Goal: Transaction & Acquisition: Obtain resource

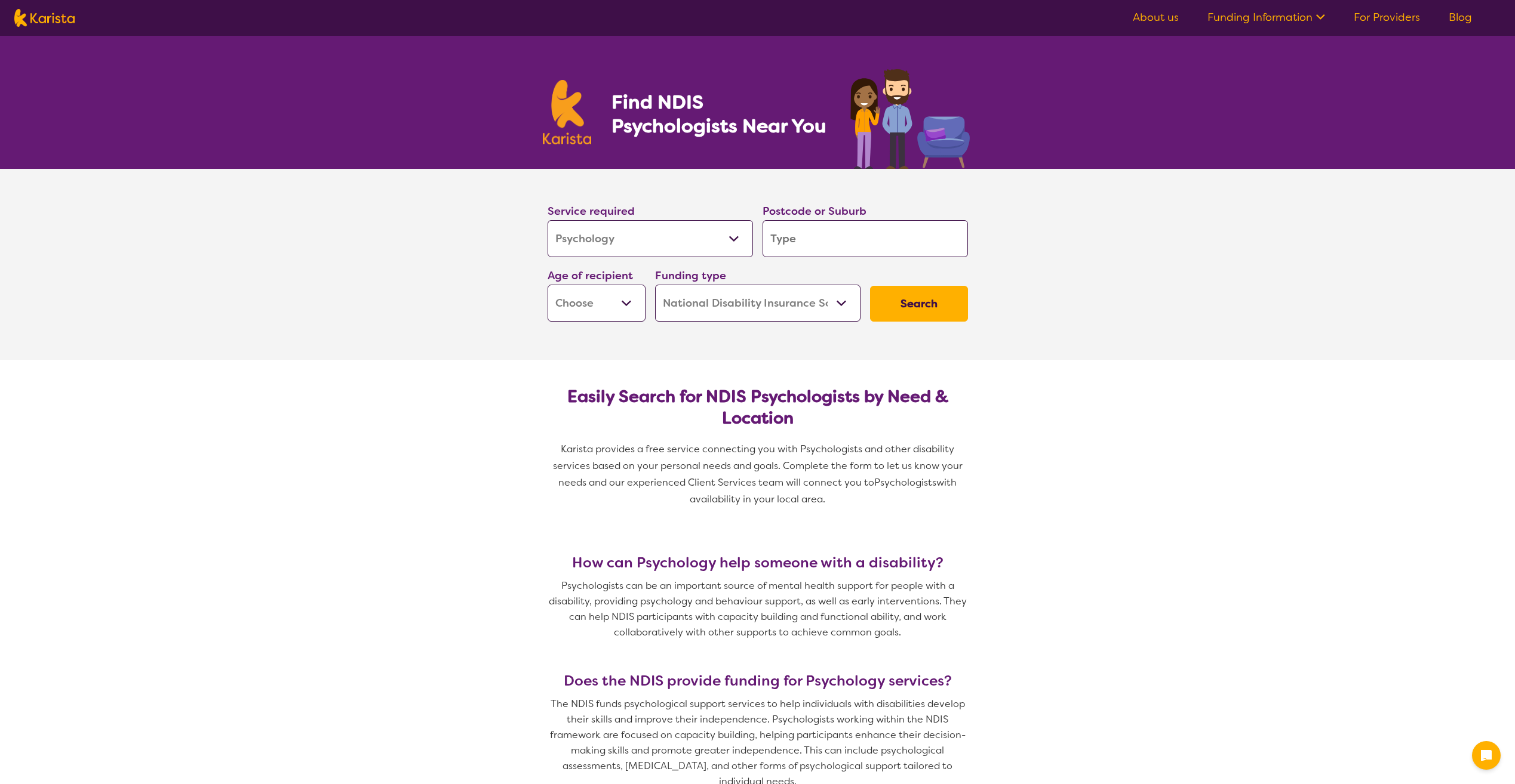
select select "Psychology"
select select "NDIS"
select select "Psychology"
select select "NDIS"
click at [810, 243] on input "search" at bounding box center [865, 238] width 205 height 37
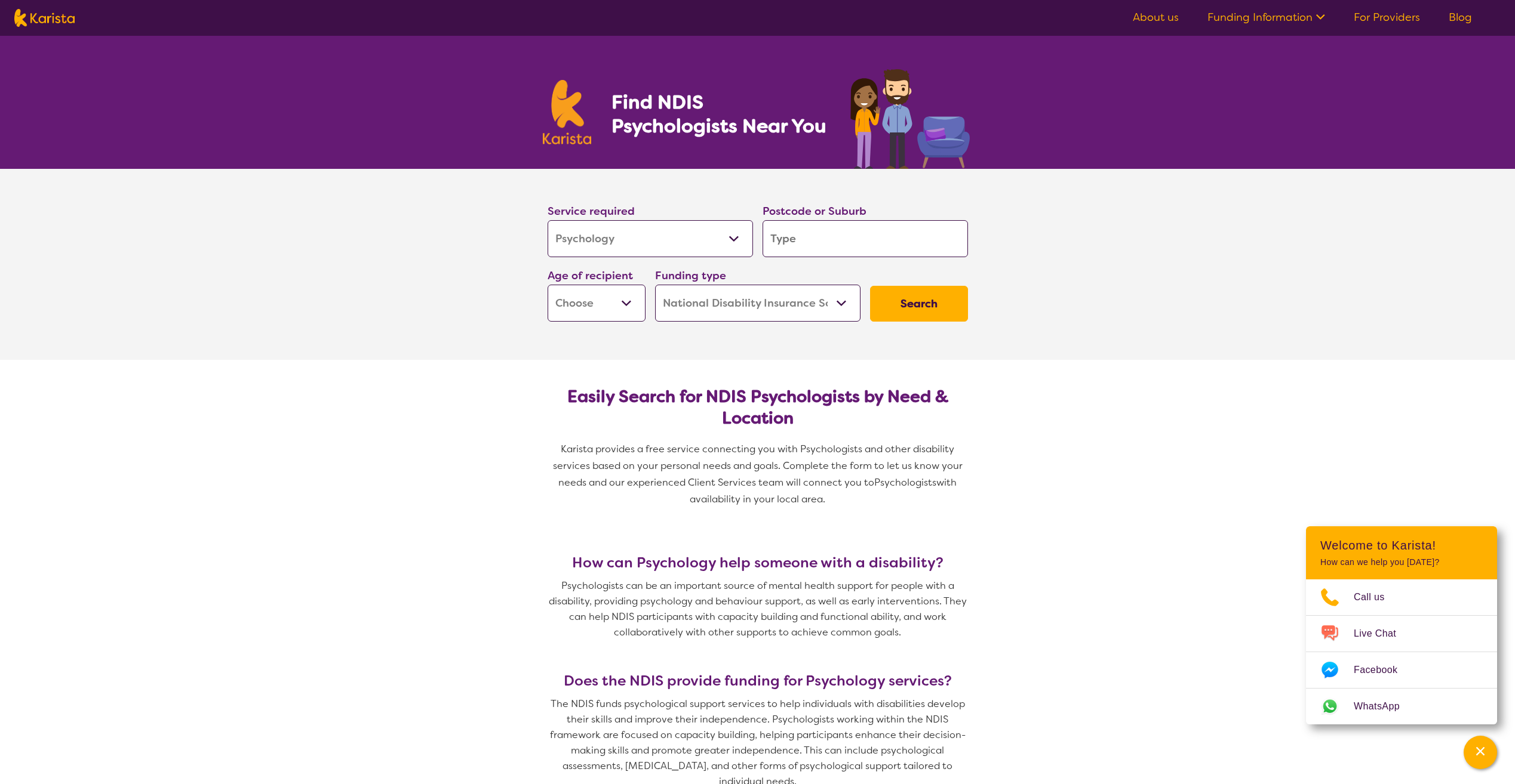
type input "v"
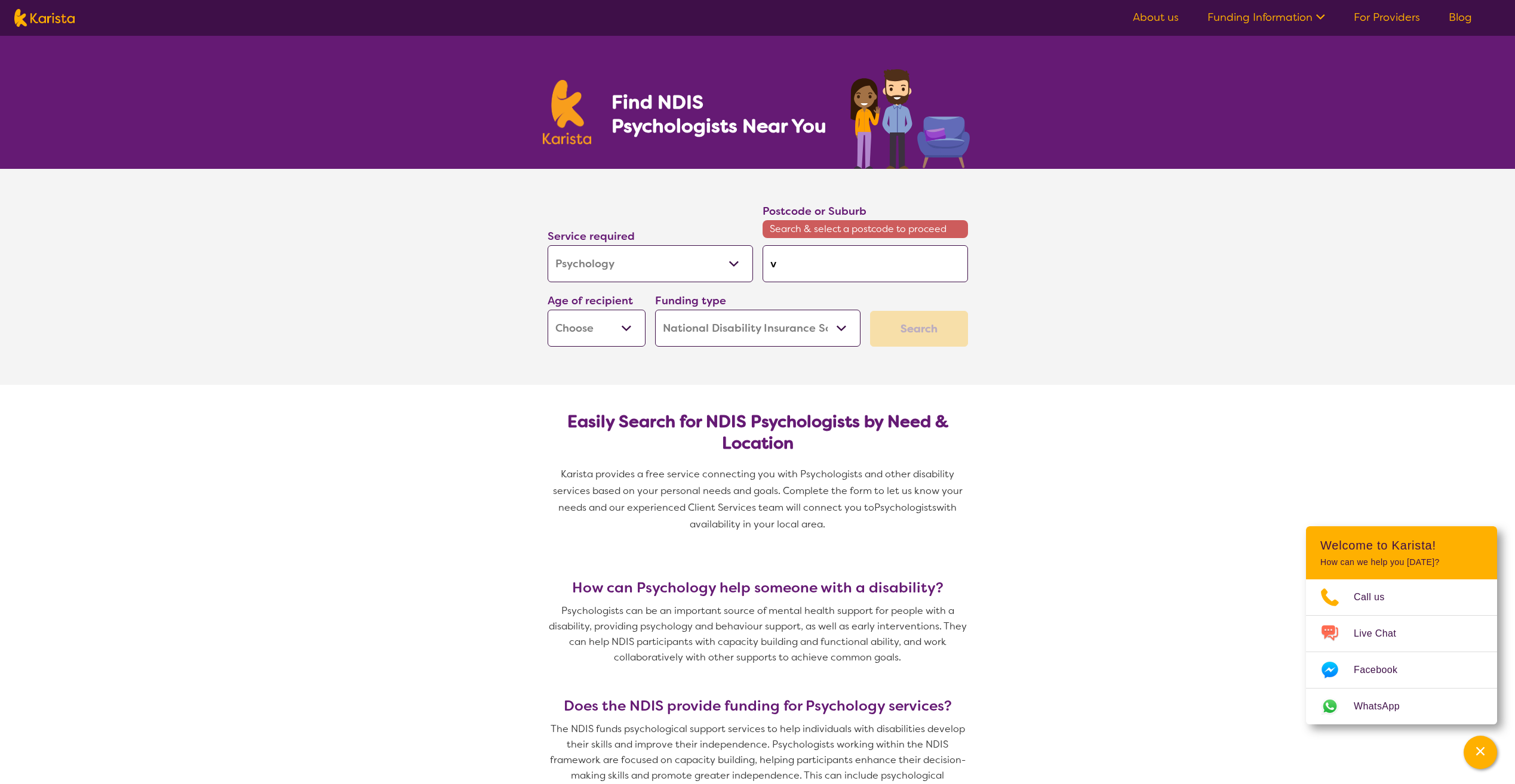
type input "vi"
type input "vil"
type input "vill"
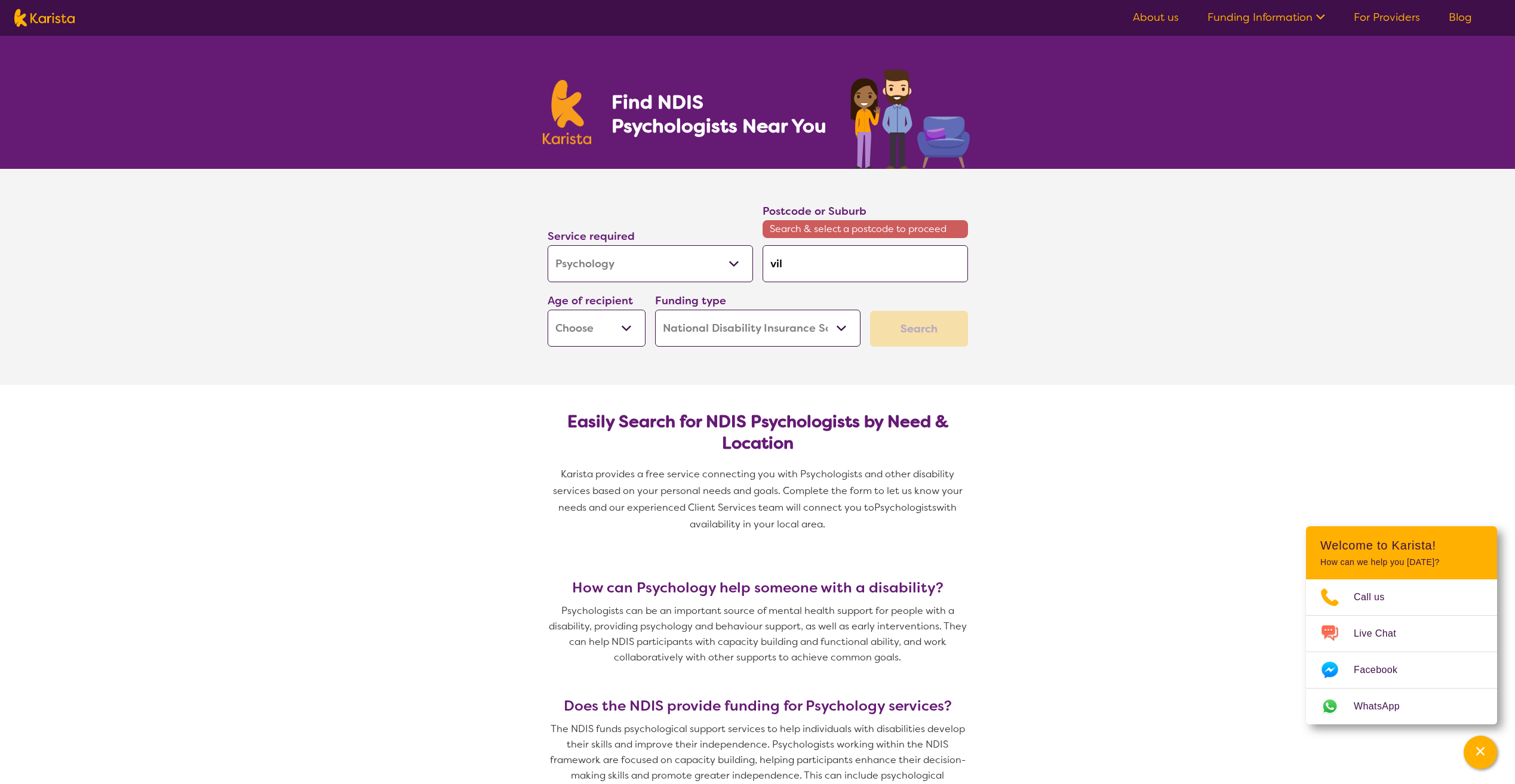
type input "vill"
type input "villa"
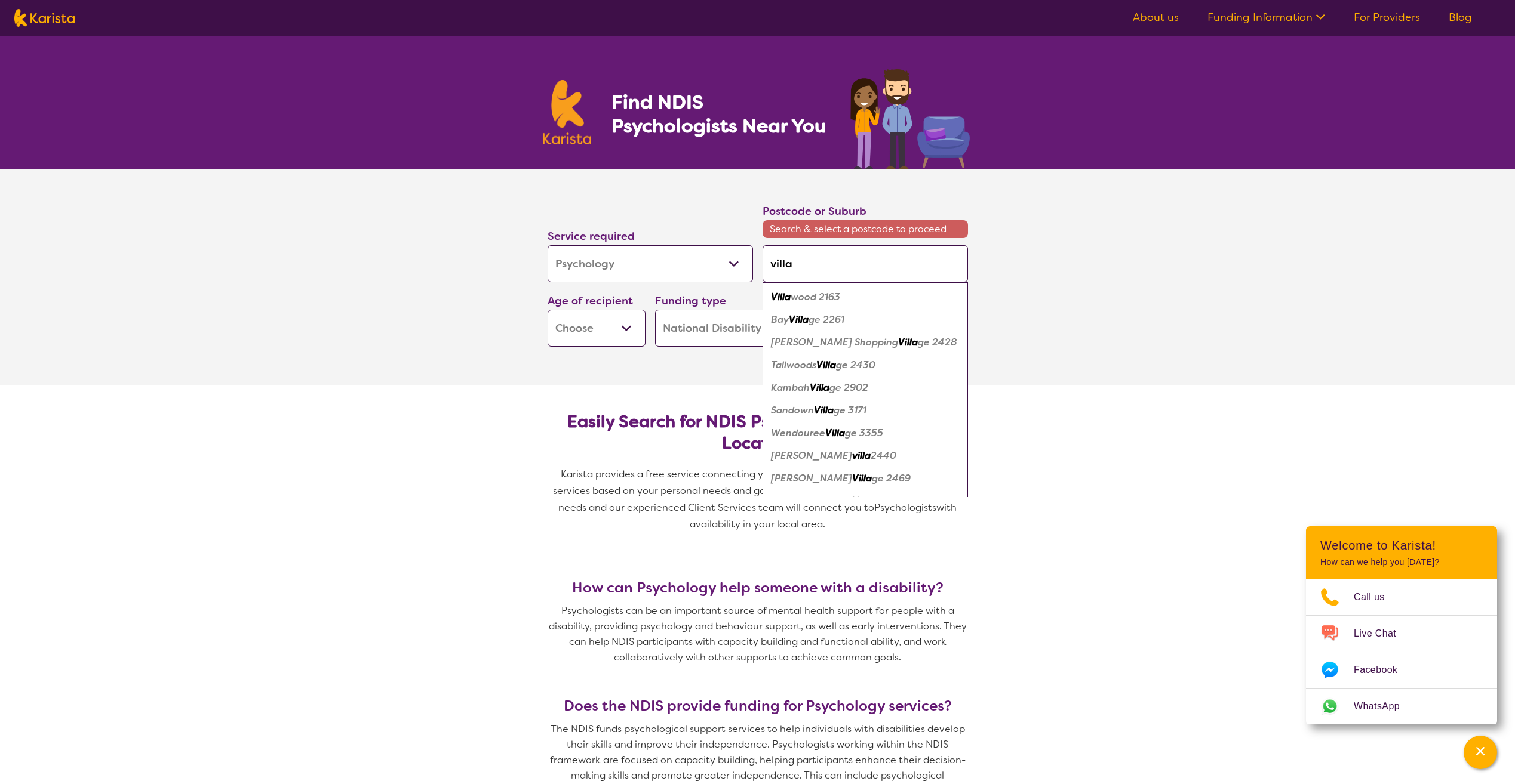
type input "villaw"
type input "villawo"
type input "villawoo"
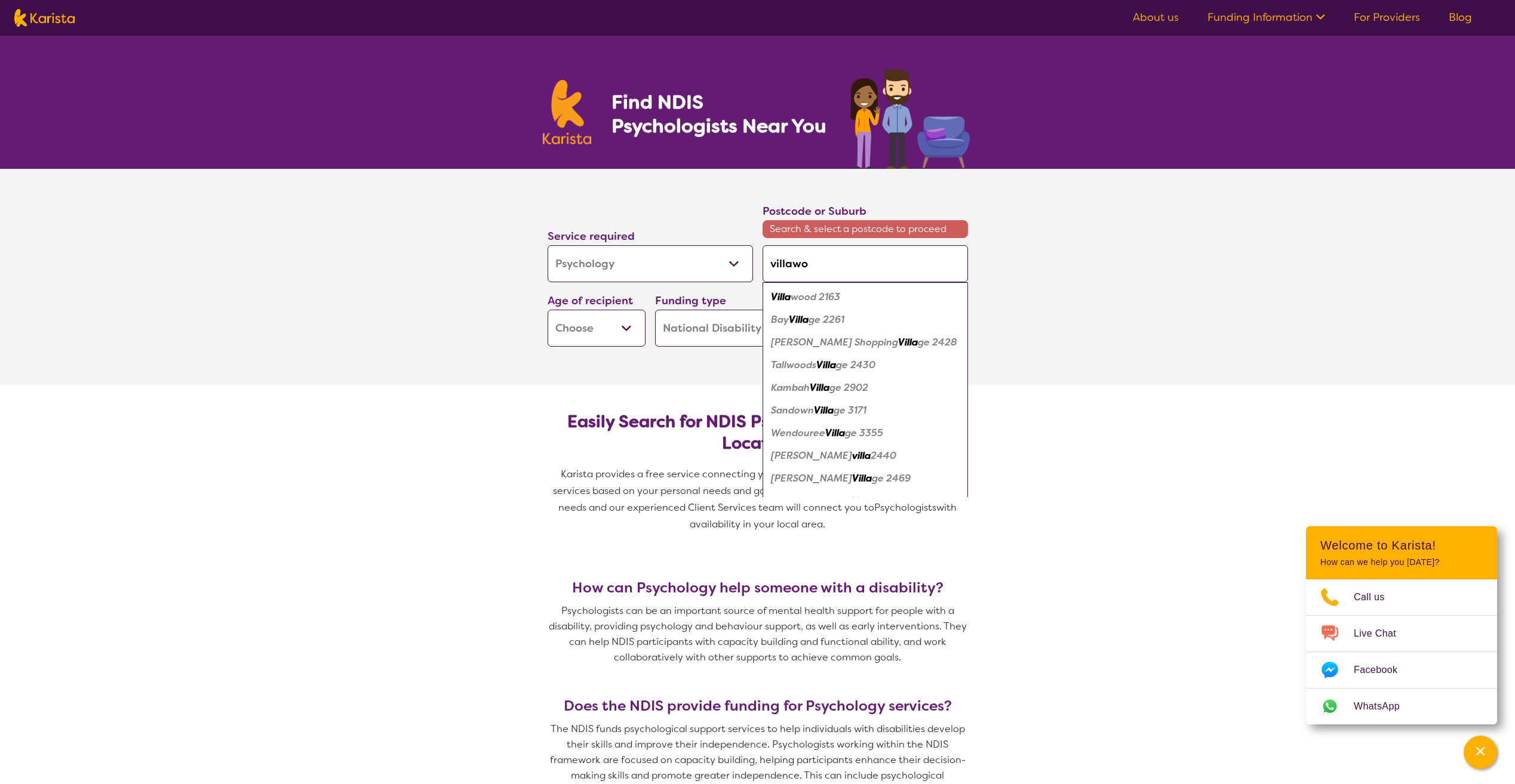
type input "villawoo"
type input "villawood"
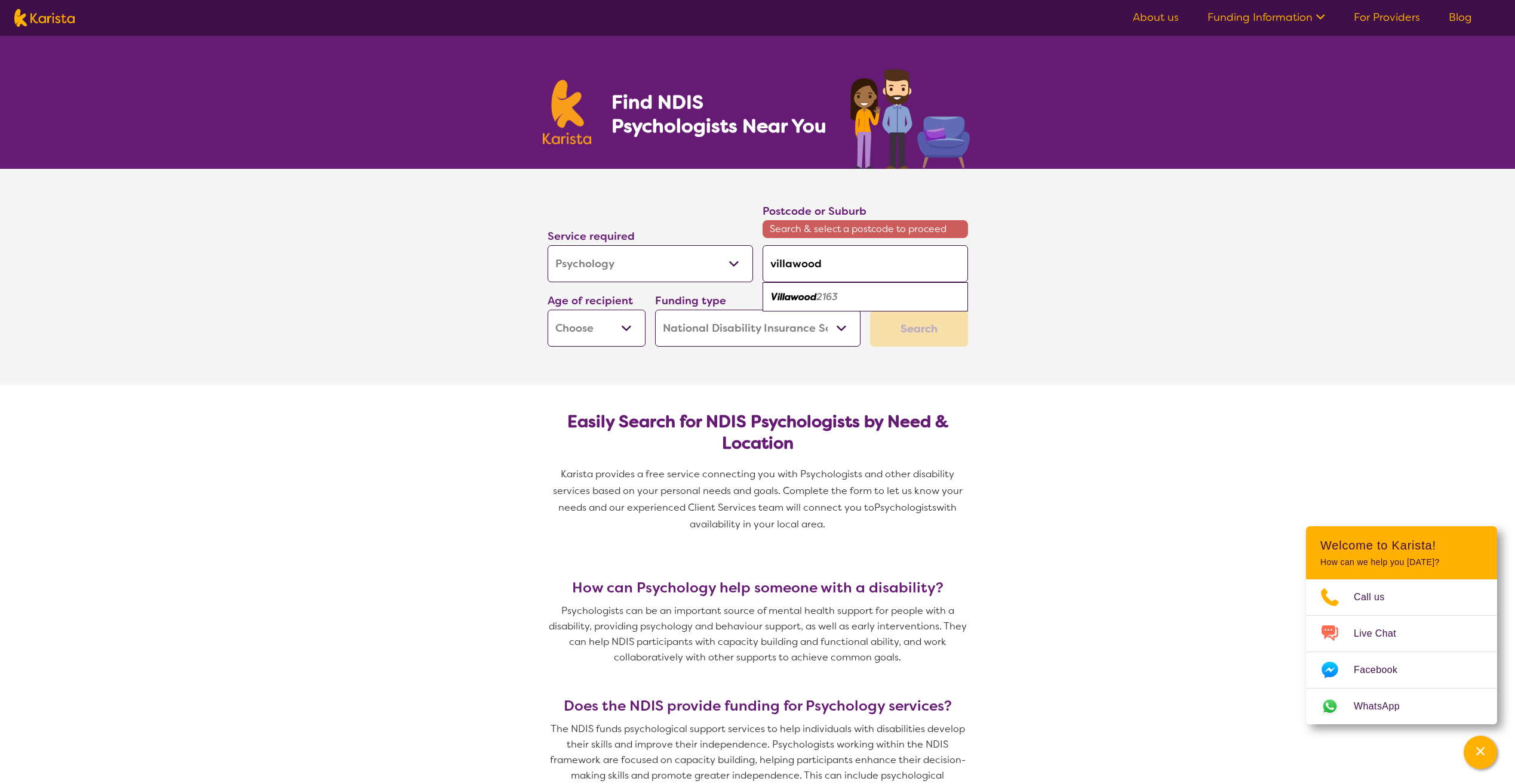
click at [844, 299] on div "Villawood 2163" at bounding box center [865, 297] width 193 height 22
type input "2163"
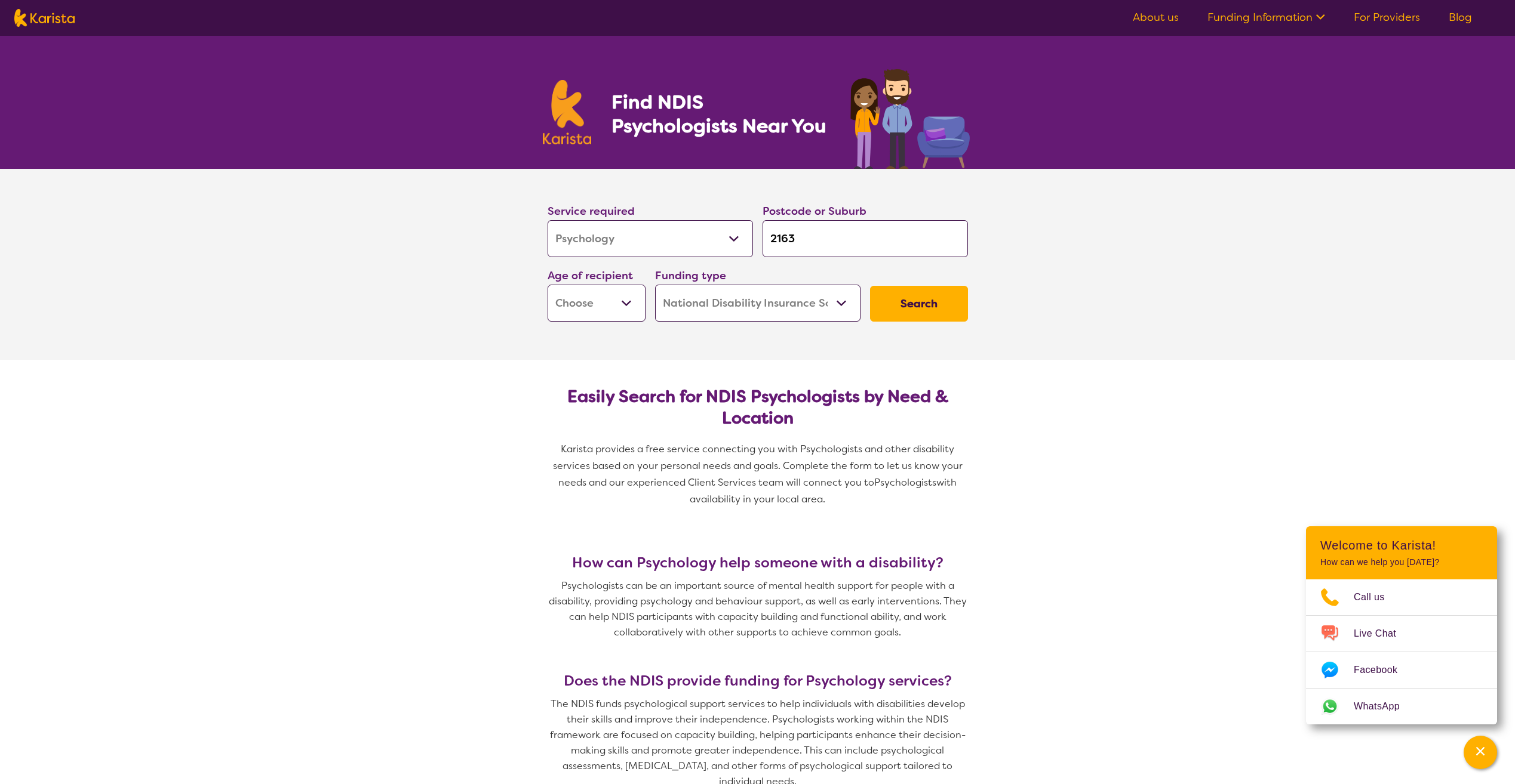
click at [611, 322] on div "Age of recipient Early Childhood - 0 to 9 Child - 10 to 11 Adolescent - 12 to 1…" at bounding box center [596, 294] width 107 height 64
click at [611, 314] on select "Early Childhood - 0 to 9 Child - 10 to 11 Adolescent - 12 to 17 Adult - 18 to 6…" at bounding box center [596, 303] width 98 height 37
select select "AD"
click at [548, 285] on select "Early Childhood - 0 to 9 Child - 10 to 11 Adolescent - 12 to 17 Adult - 18 to 6…" at bounding box center [596, 303] width 98 height 37
select select "AD"
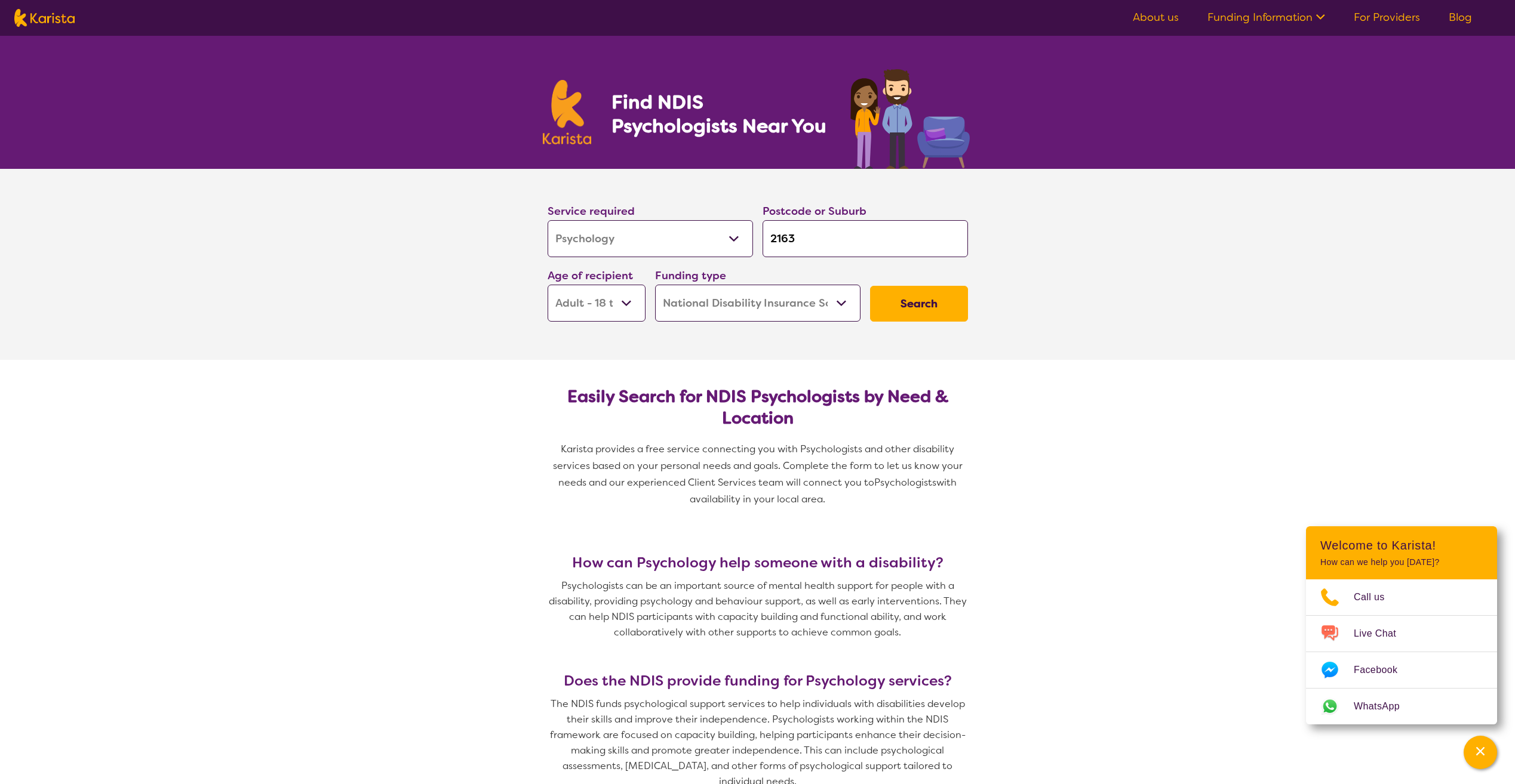
click at [940, 294] on button "Search" at bounding box center [919, 304] width 98 height 36
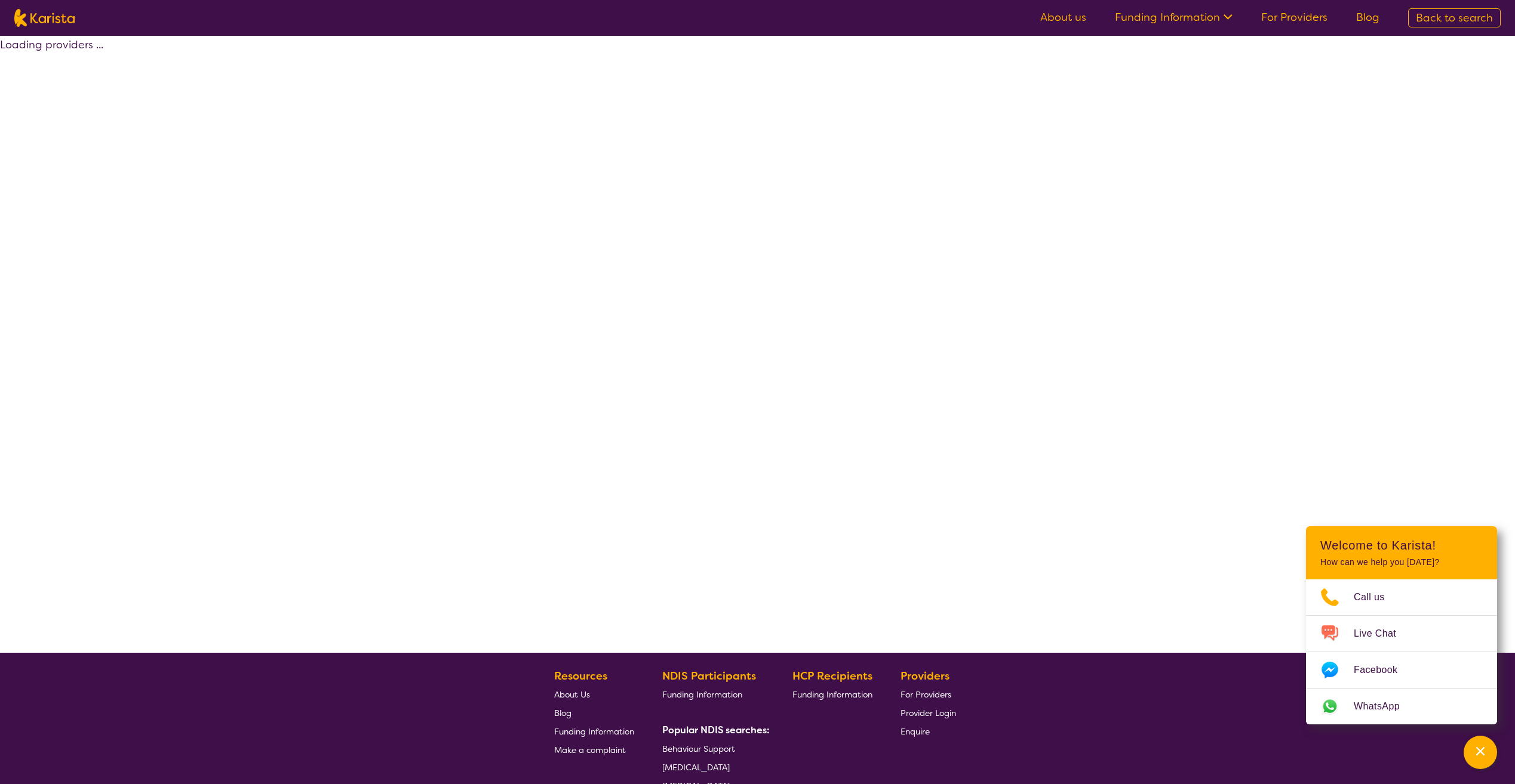
select select "by_score"
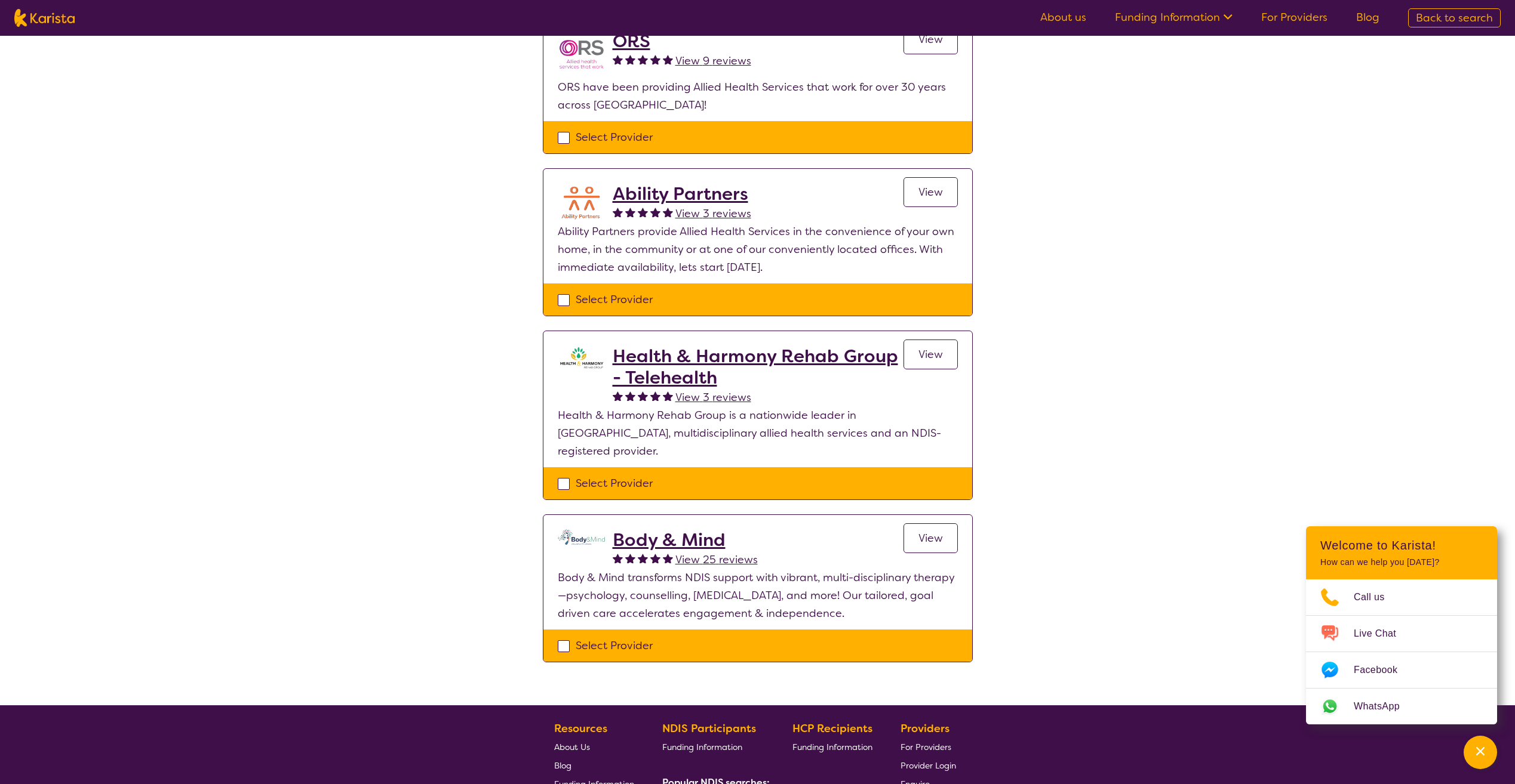
scroll to position [537, 0]
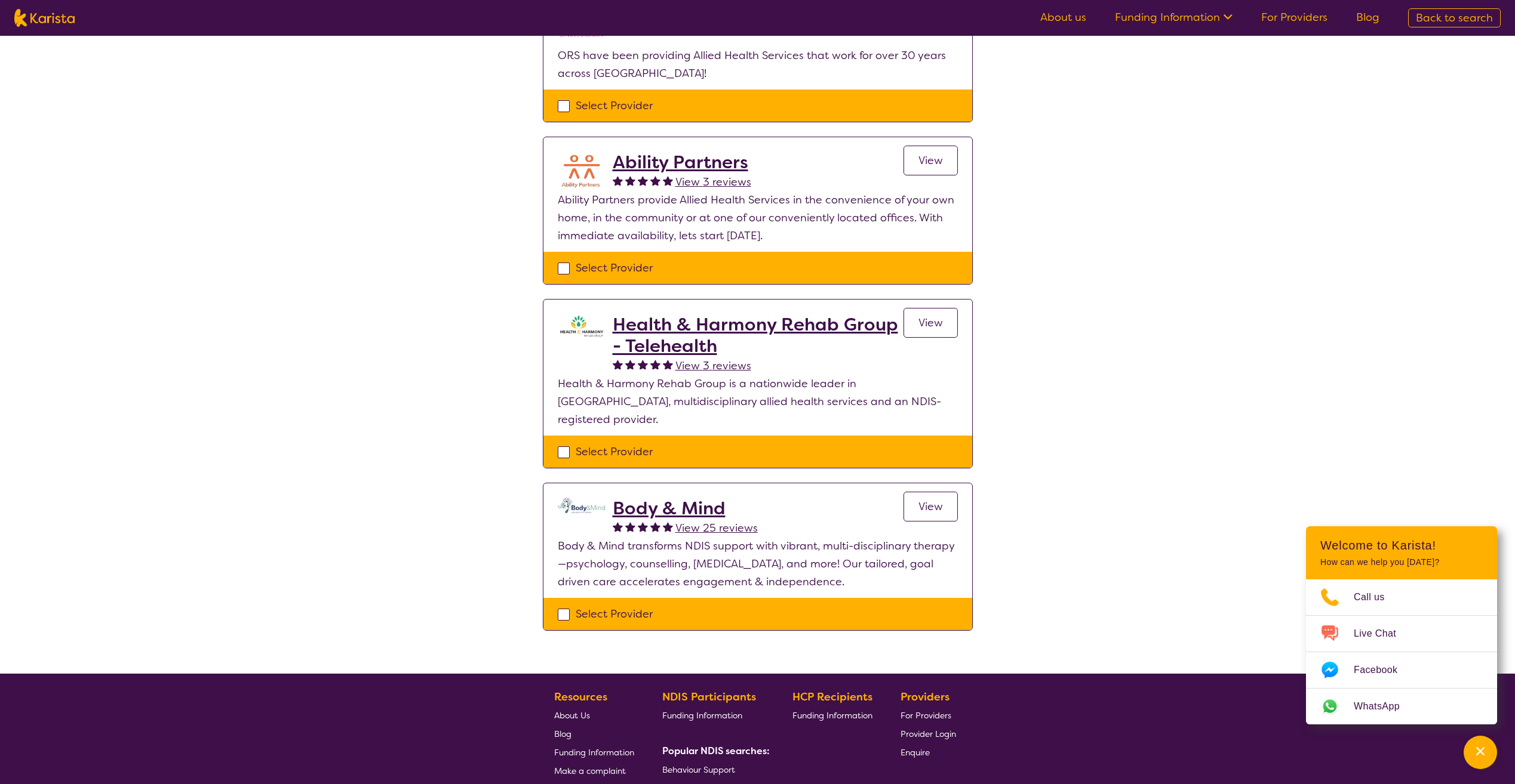
click at [706, 498] on h2 "Body & Mind" at bounding box center [685, 508] width 145 height 21
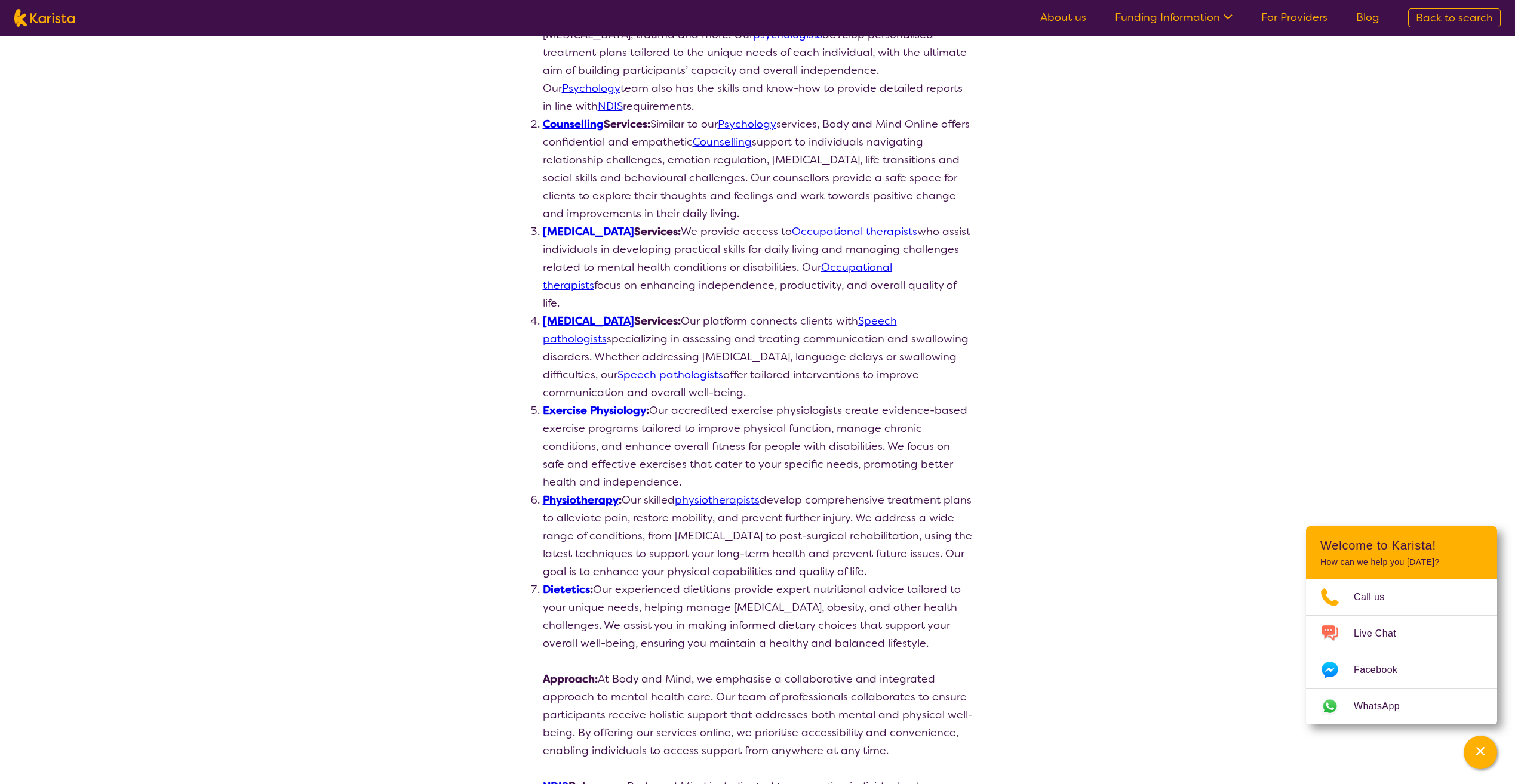
scroll to position [418, 0]
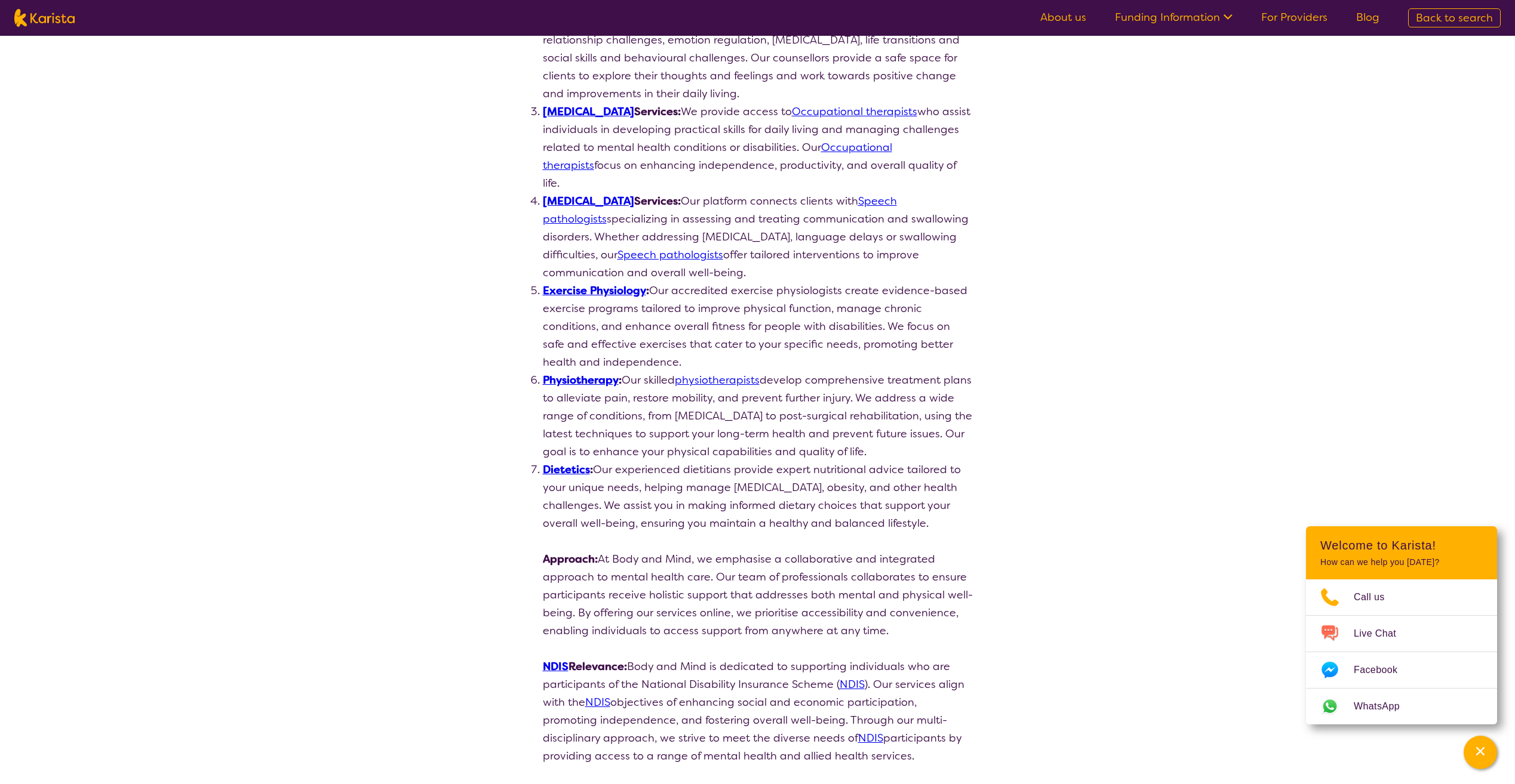
select select "by_score"
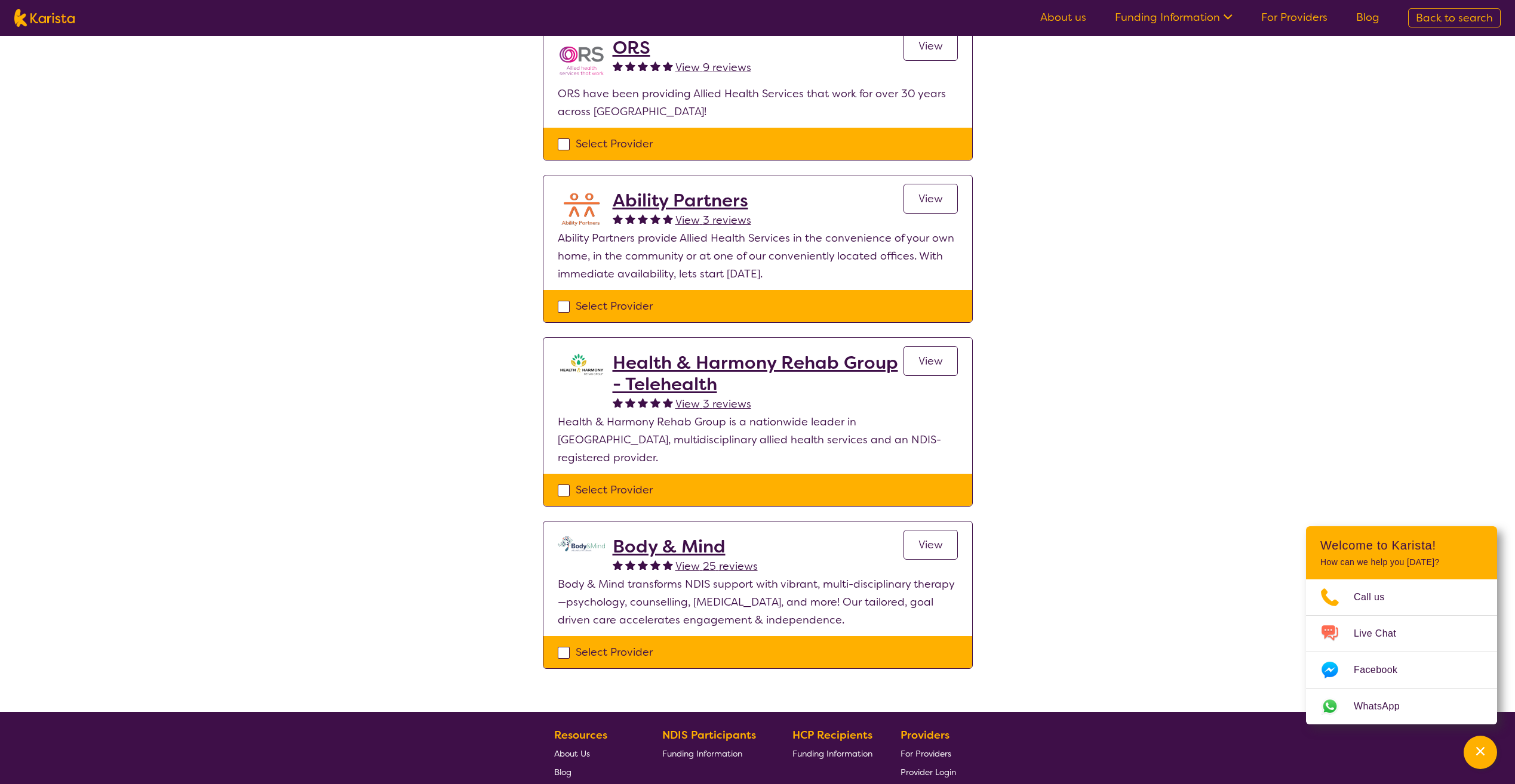
scroll to position [478, 0]
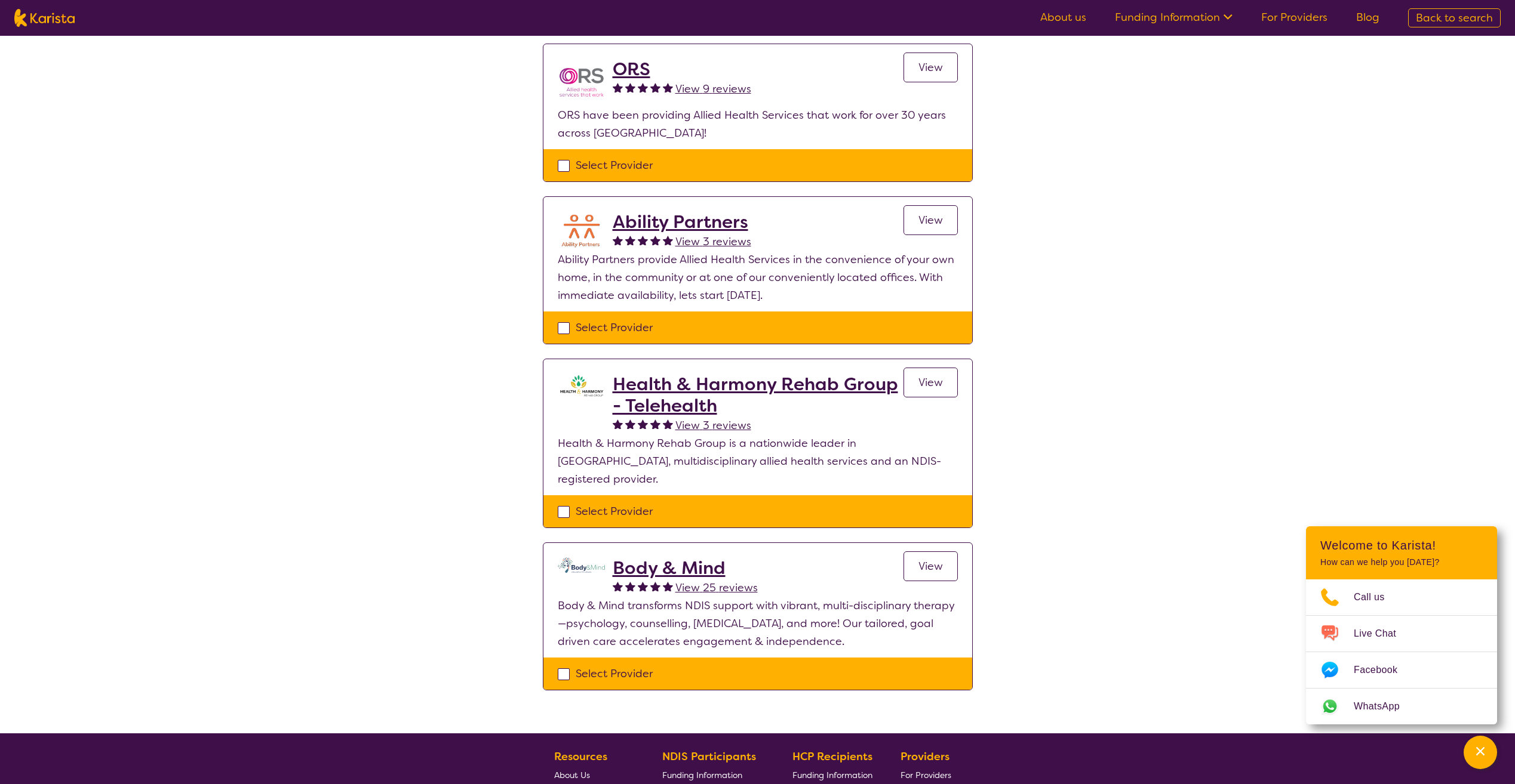
click at [712, 214] on h2 "Ability Partners" at bounding box center [681, 222] width 139 height 21
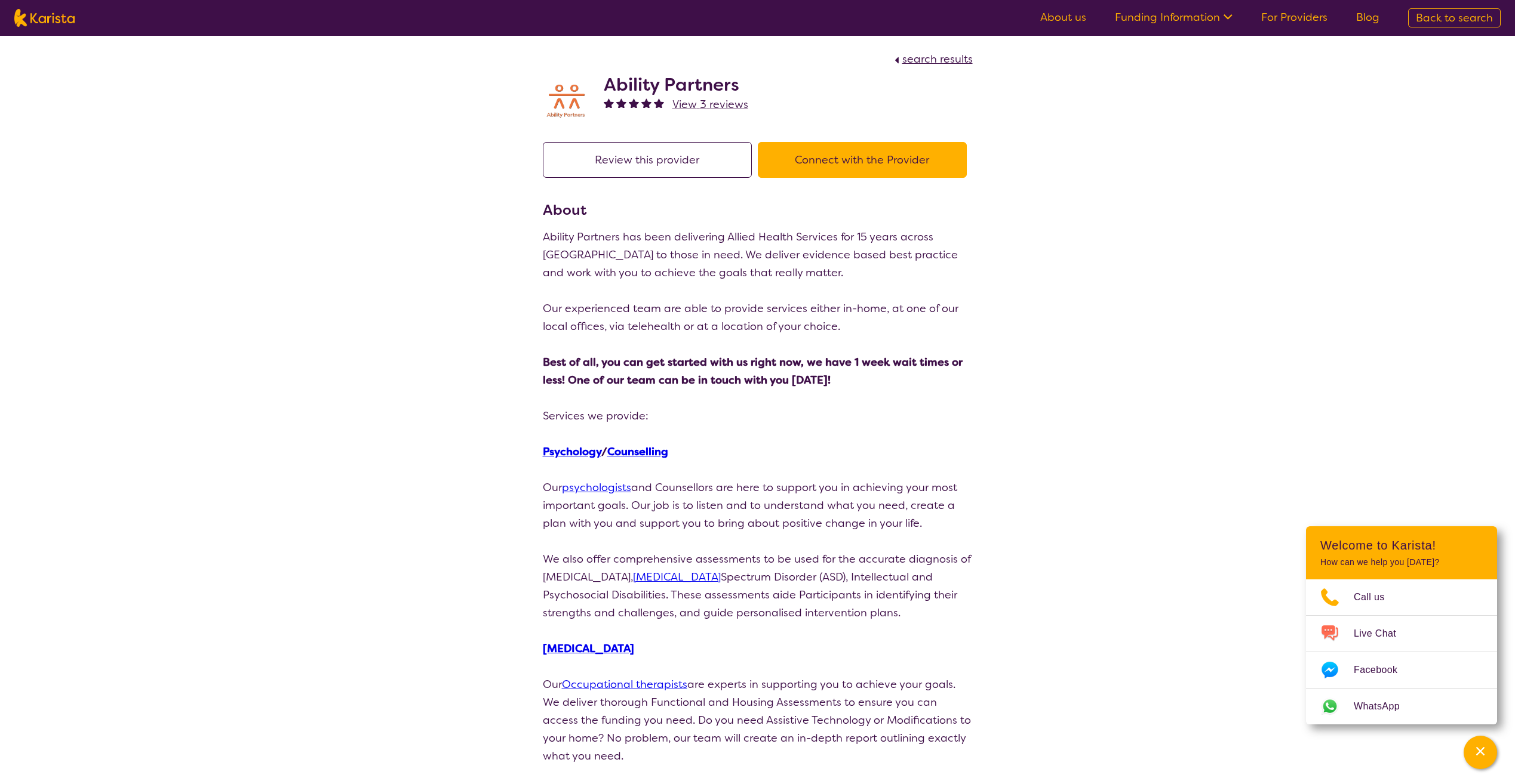
select select "by_score"
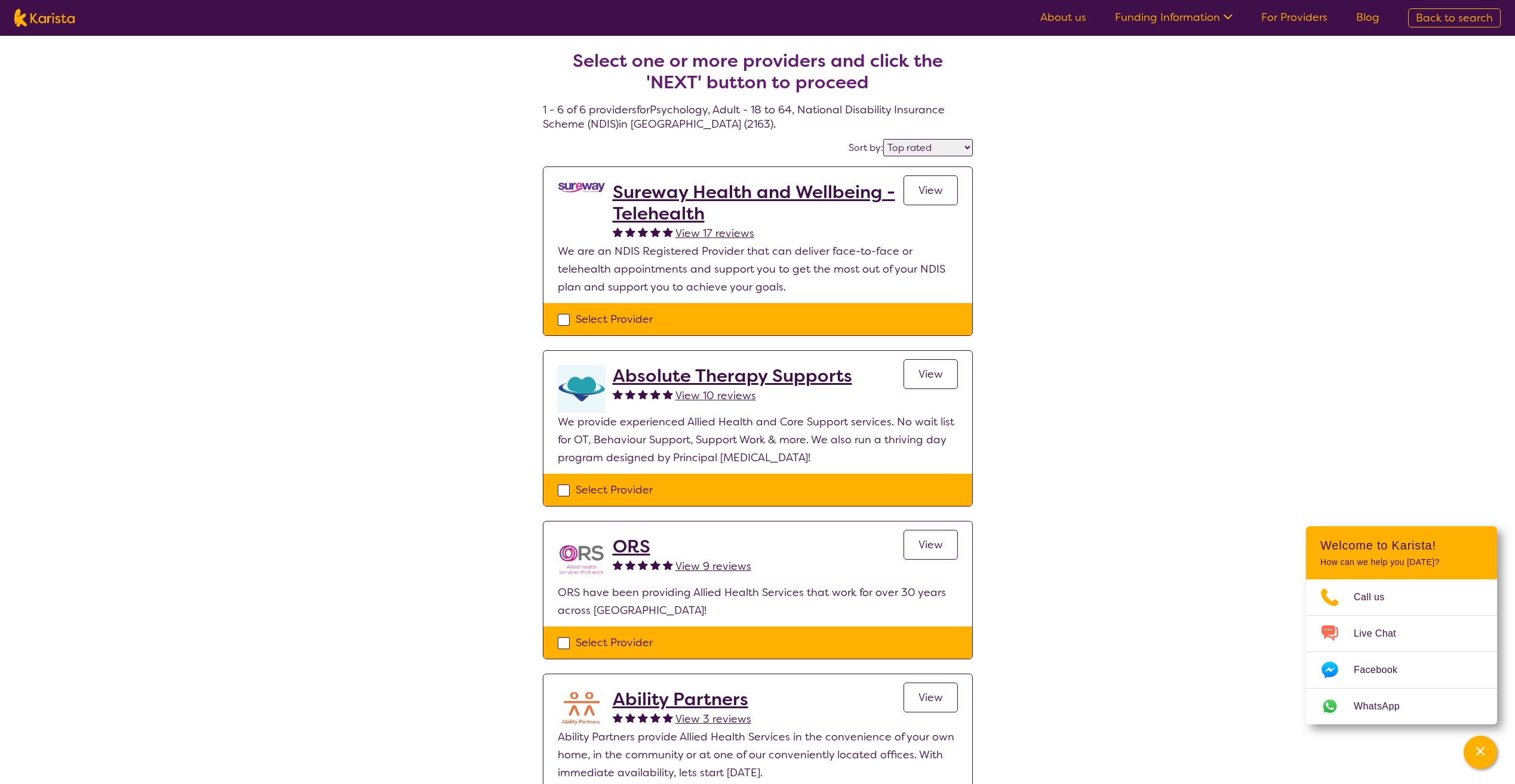
scroll to position [478, 0]
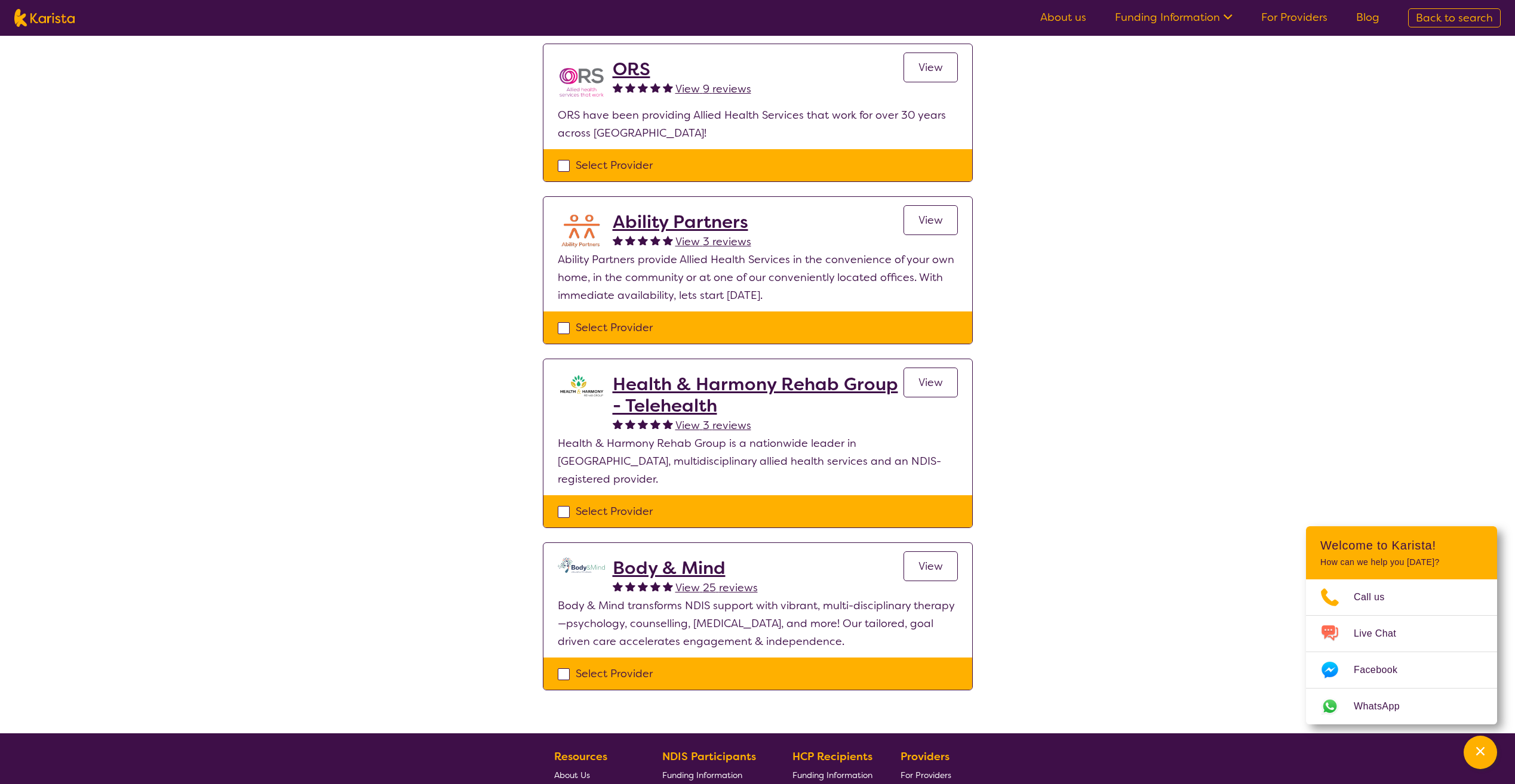
click at [923, 202] on section "Ability Partners View 3 reviews View Ability Partners provide Allied Health Ser…" at bounding box center [758, 254] width 429 height 115
click at [937, 232] on link "View" at bounding box center [930, 219] width 55 height 30
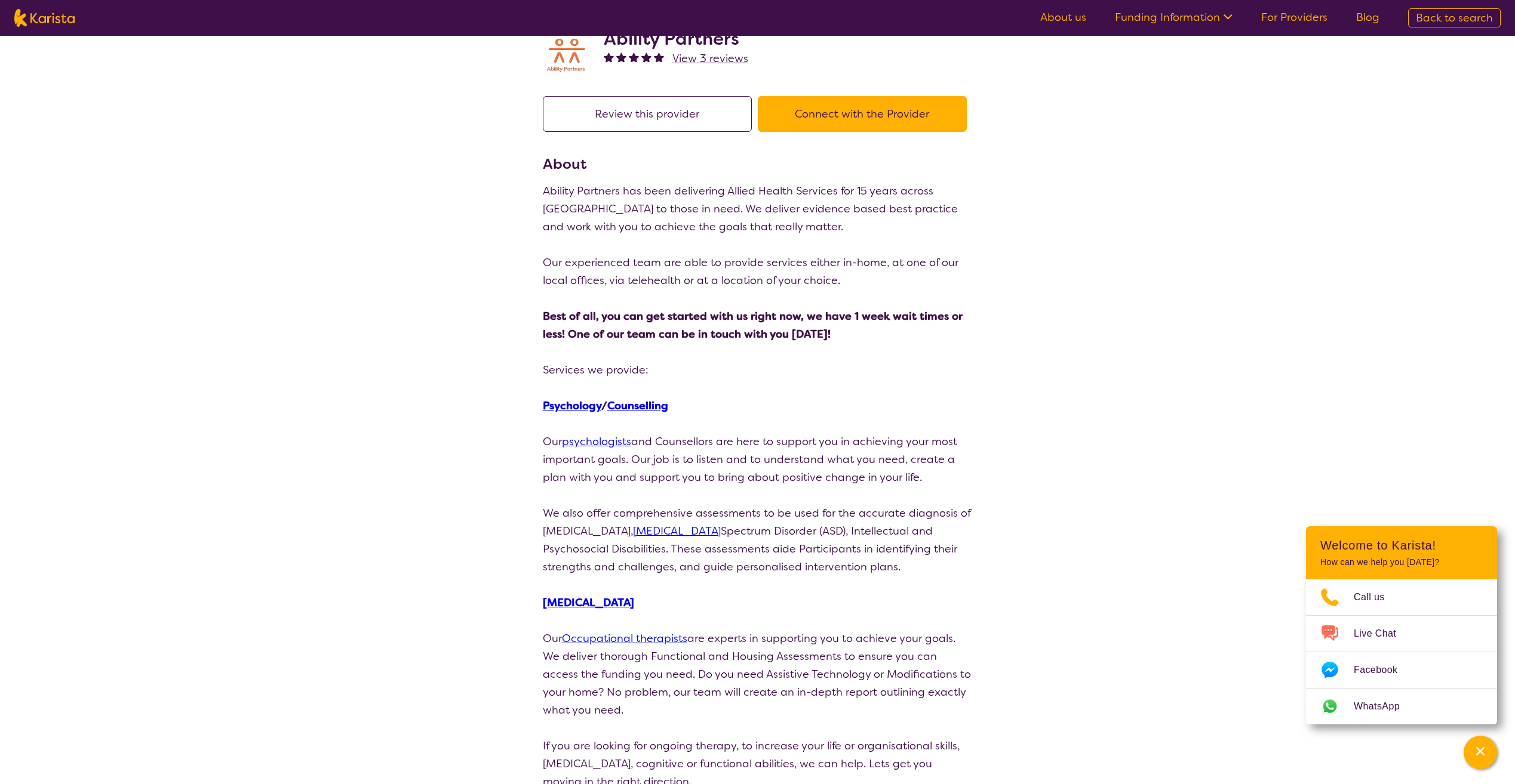
scroll to position [60, 0]
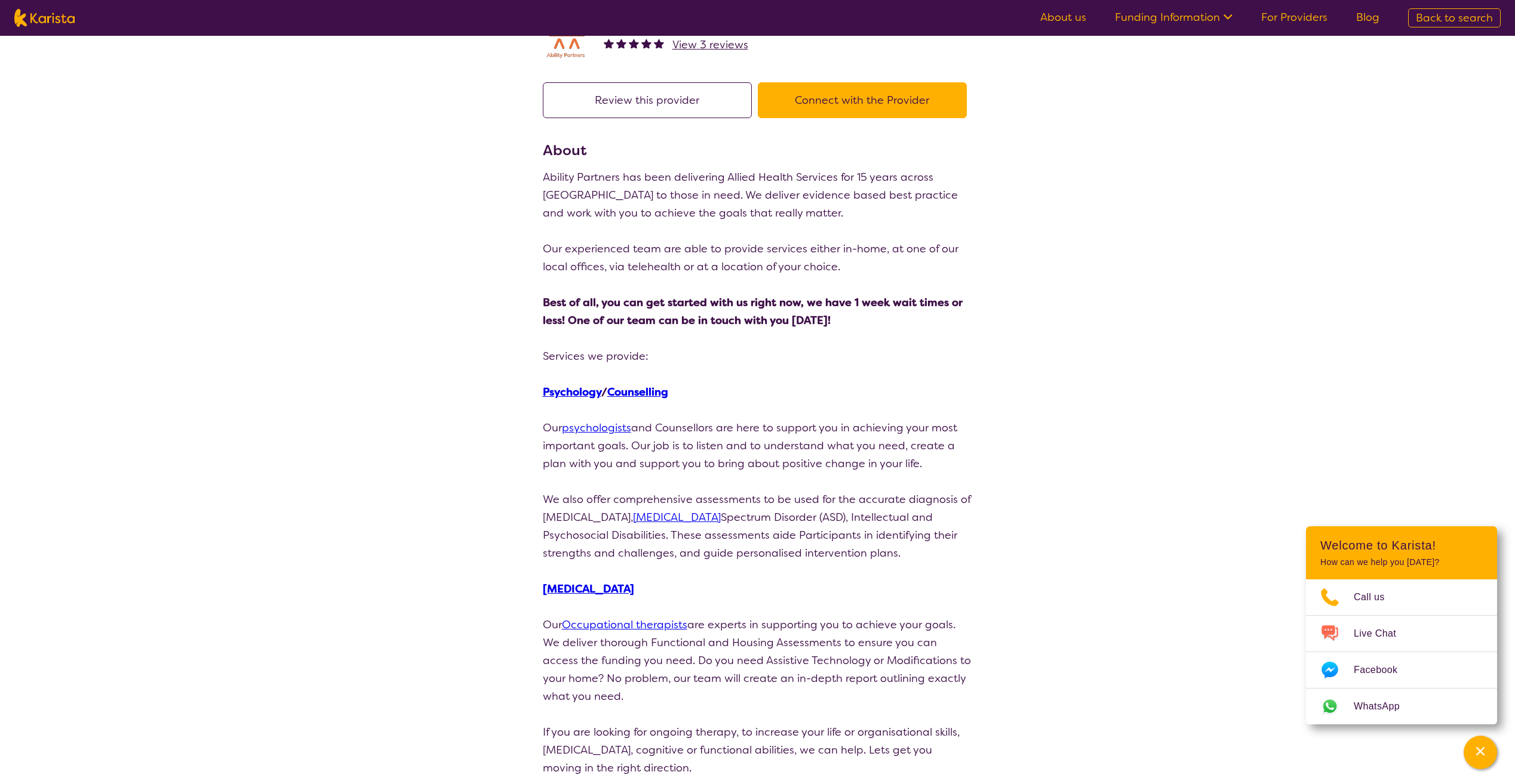
click at [652, 87] on button "Review this provider" at bounding box center [646, 100] width 209 height 36
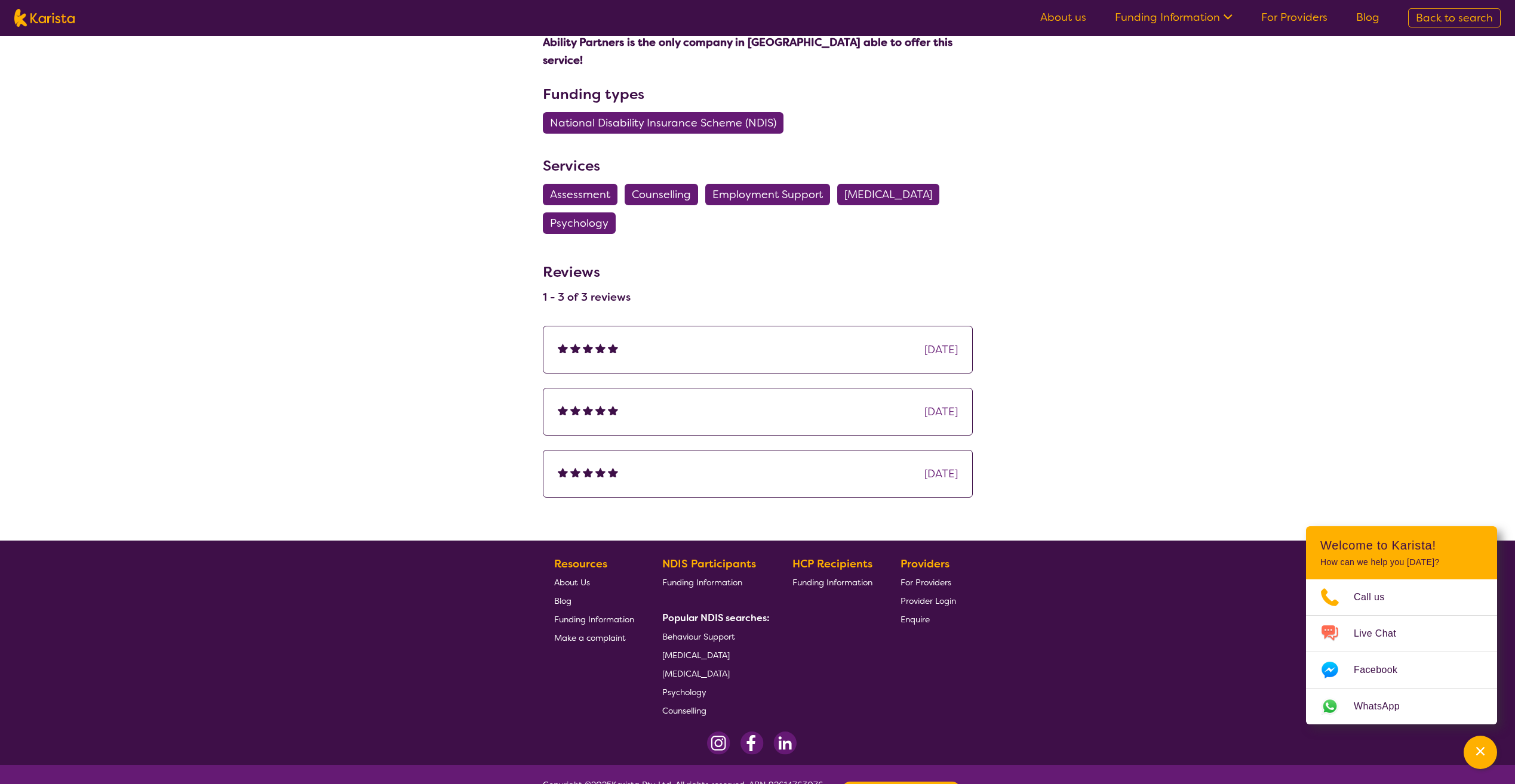
scroll to position [991, 0]
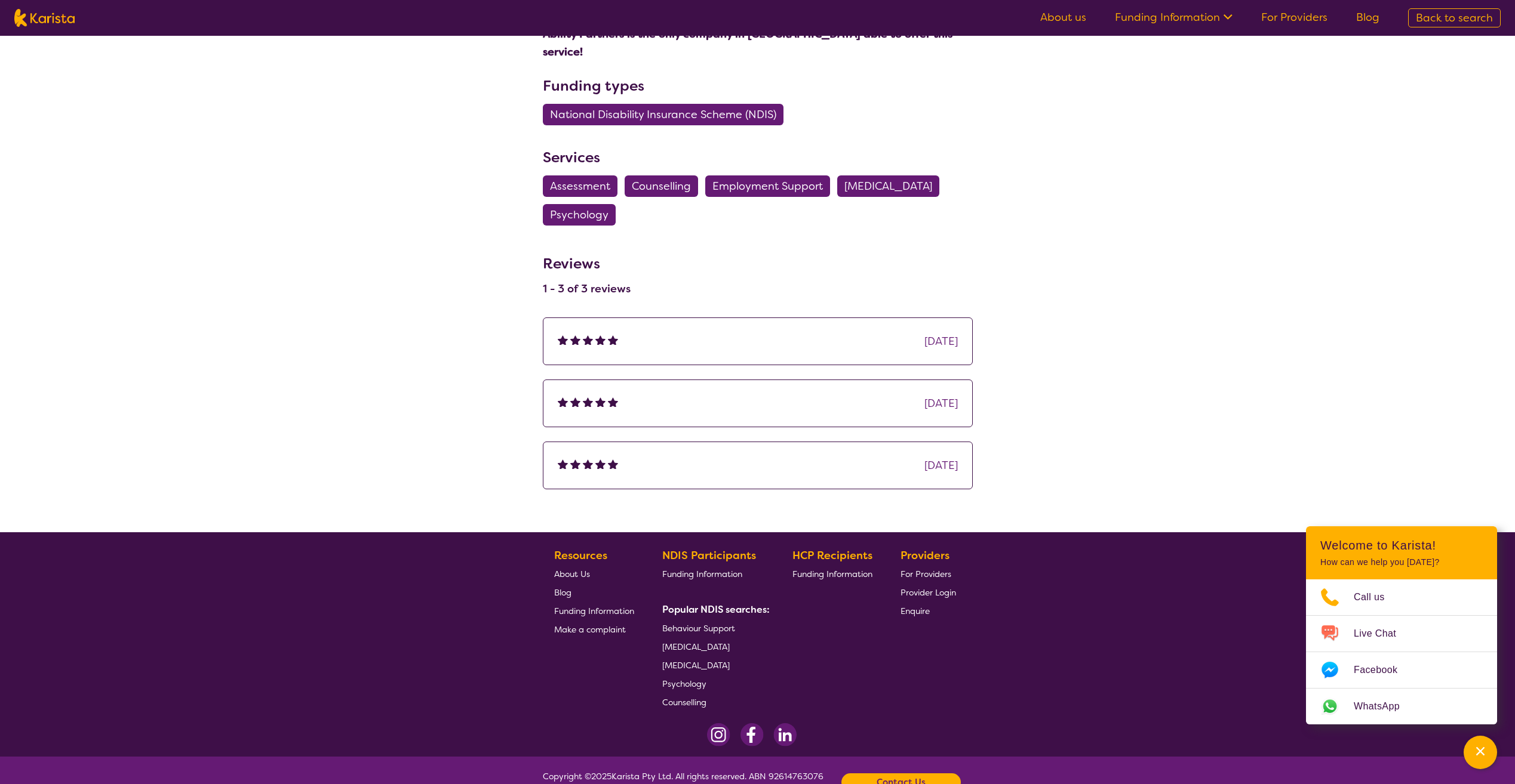
click at [762, 333] on div "[DATE]" at bounding box center [758, 342] width 400 height 18
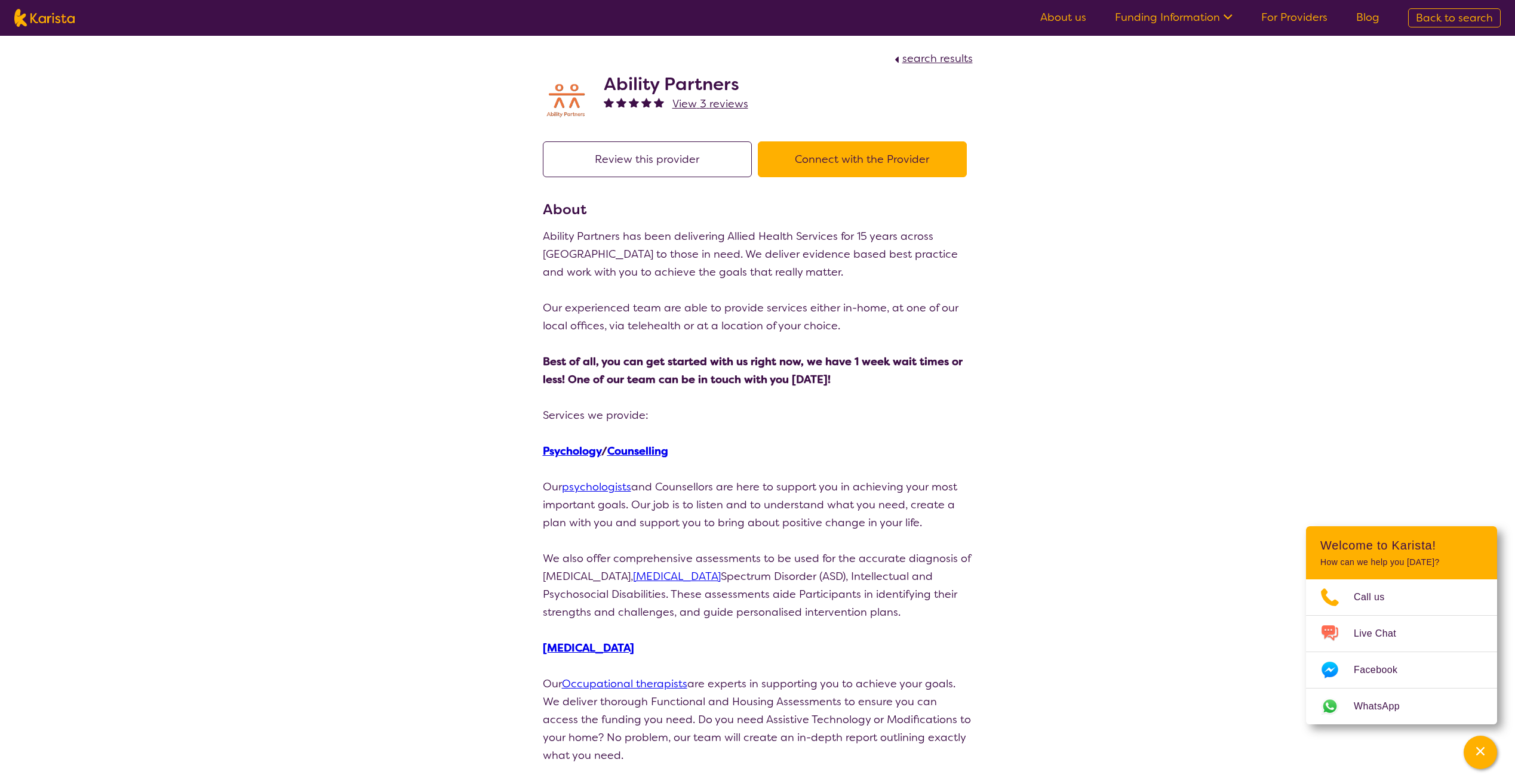
scroll to position [0, 0]
click at [783, 173] on button "Connect with the Provider" at bounding box center [861, 160] width 209 height 36
drag, startPoint x: 765, startPoint y: 92, endPoint x: 609, endPoint y: 93, distance: 156.0
click at [609, 93] on div "Ability Partners View 3 reviews" at bounding box center [758, 98] width 430 height 60
copy h2 "Ability Partners"
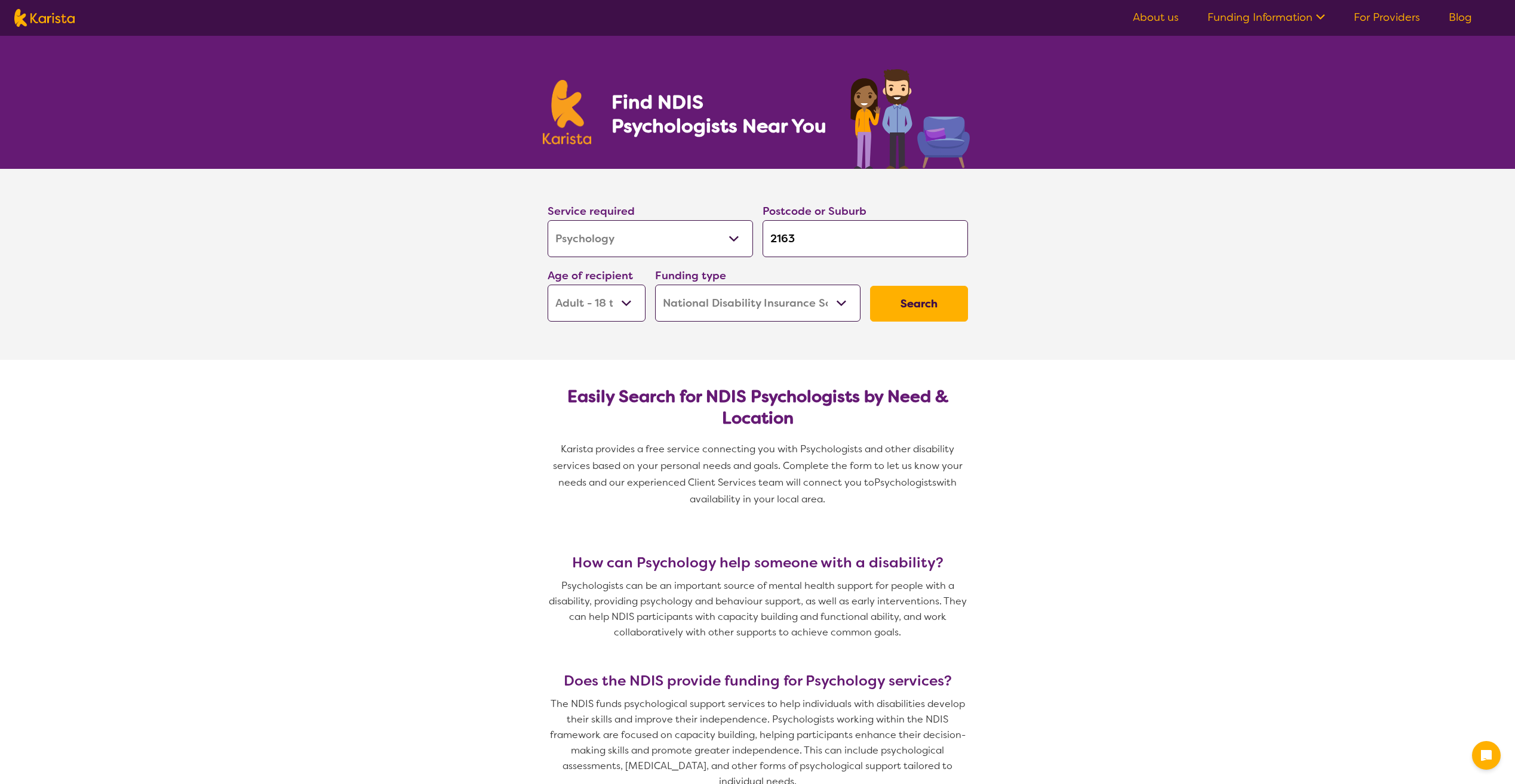
select select "Psychology"
select select "AD"
select select "NDIS"
select select "Psychology"
select select "AD"
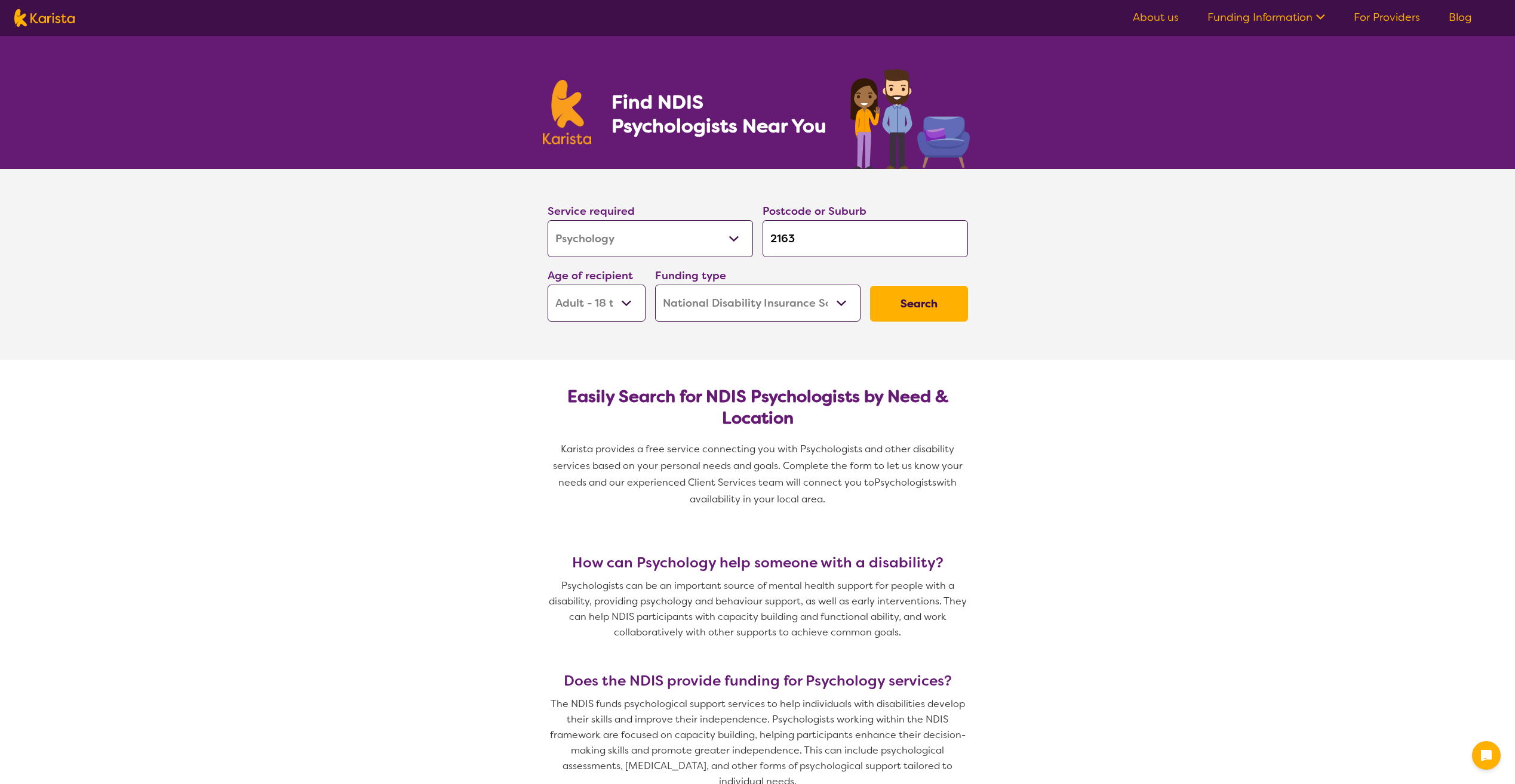
select select "NDIS"
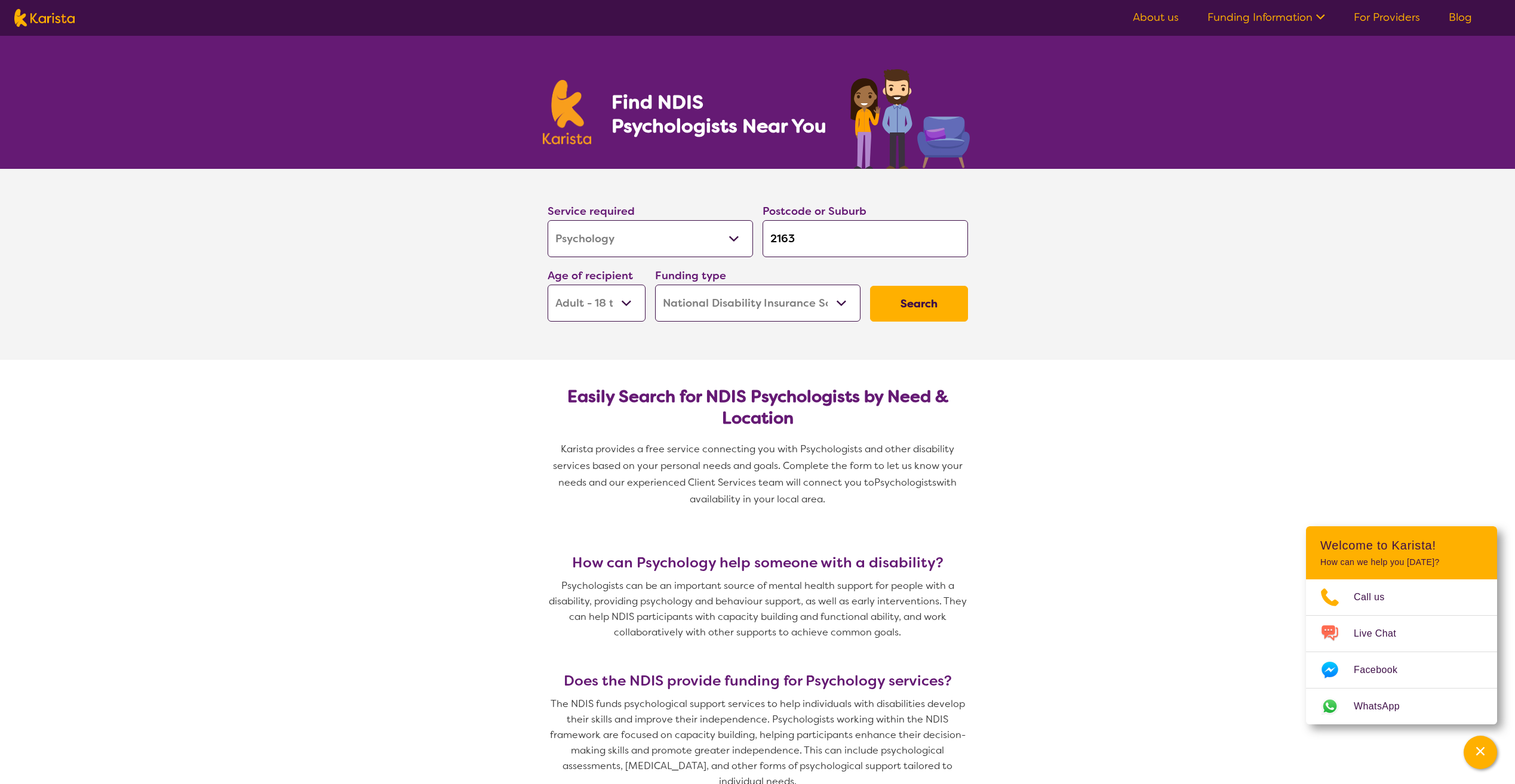
drag, startPoint x: 843, startPoint y: 232, endPoint x: 788, endPoint y: 227, distance: 55.2
click at [788, 227] on input "2163" at bounding box center [865, 238] width 205 height 37
type input "216"
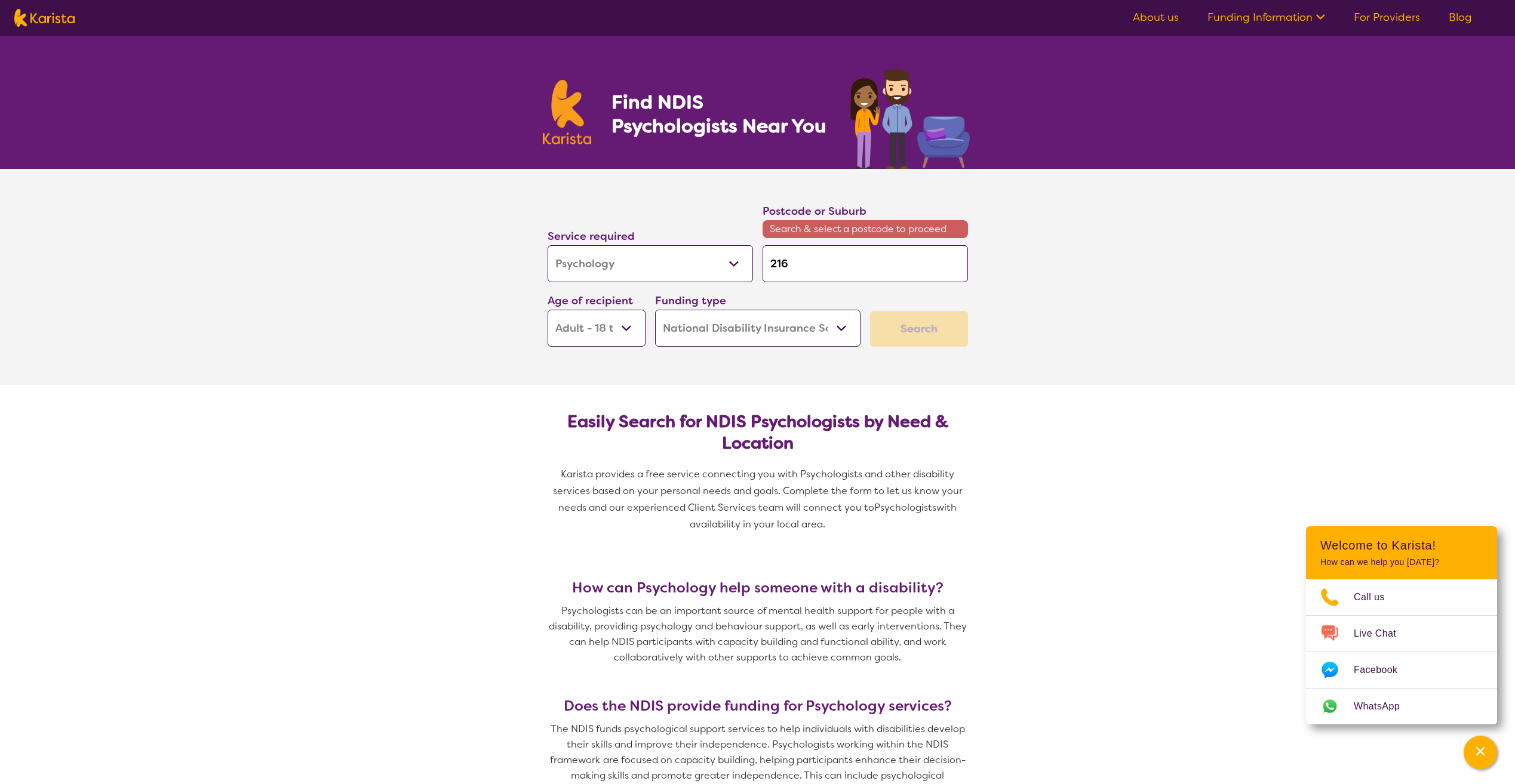
type input "2166"
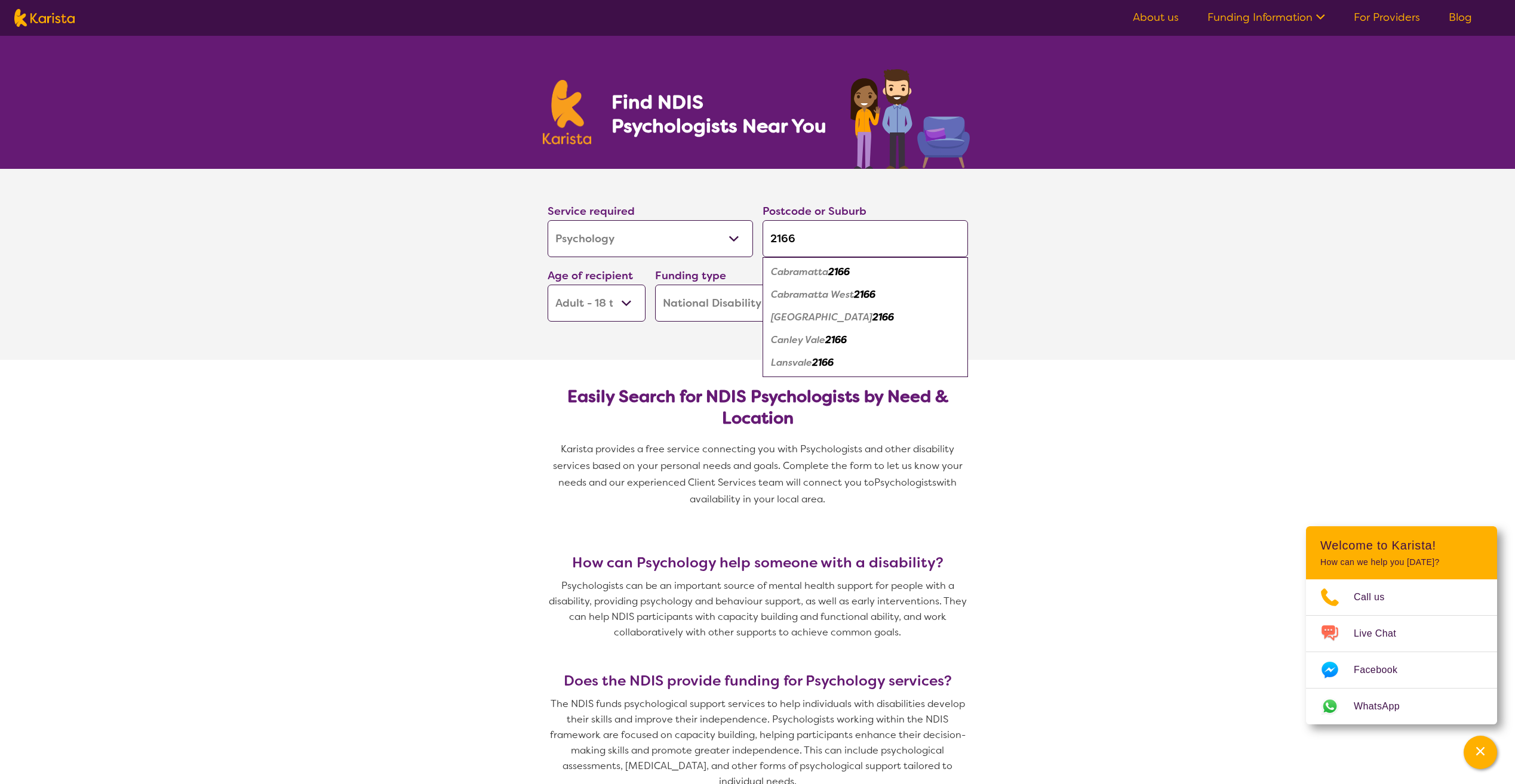
type input "2166"
click at [848, 275] on em "2166" at bounding box center [839, 272] width 21 height 13
click at [930, 308] on button "Search" at bounding box center [919, 304] width 98 height 36
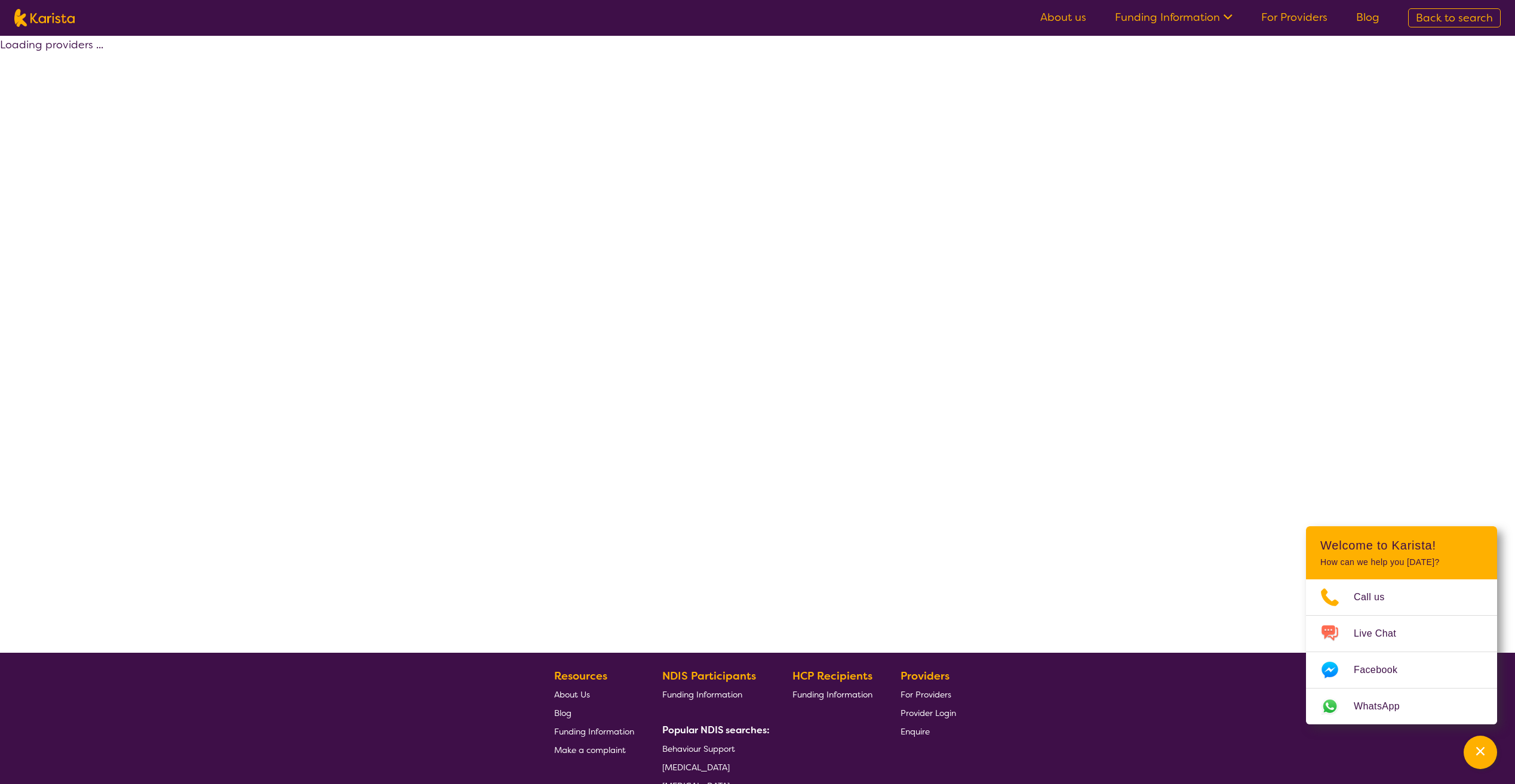
select select "by_score"
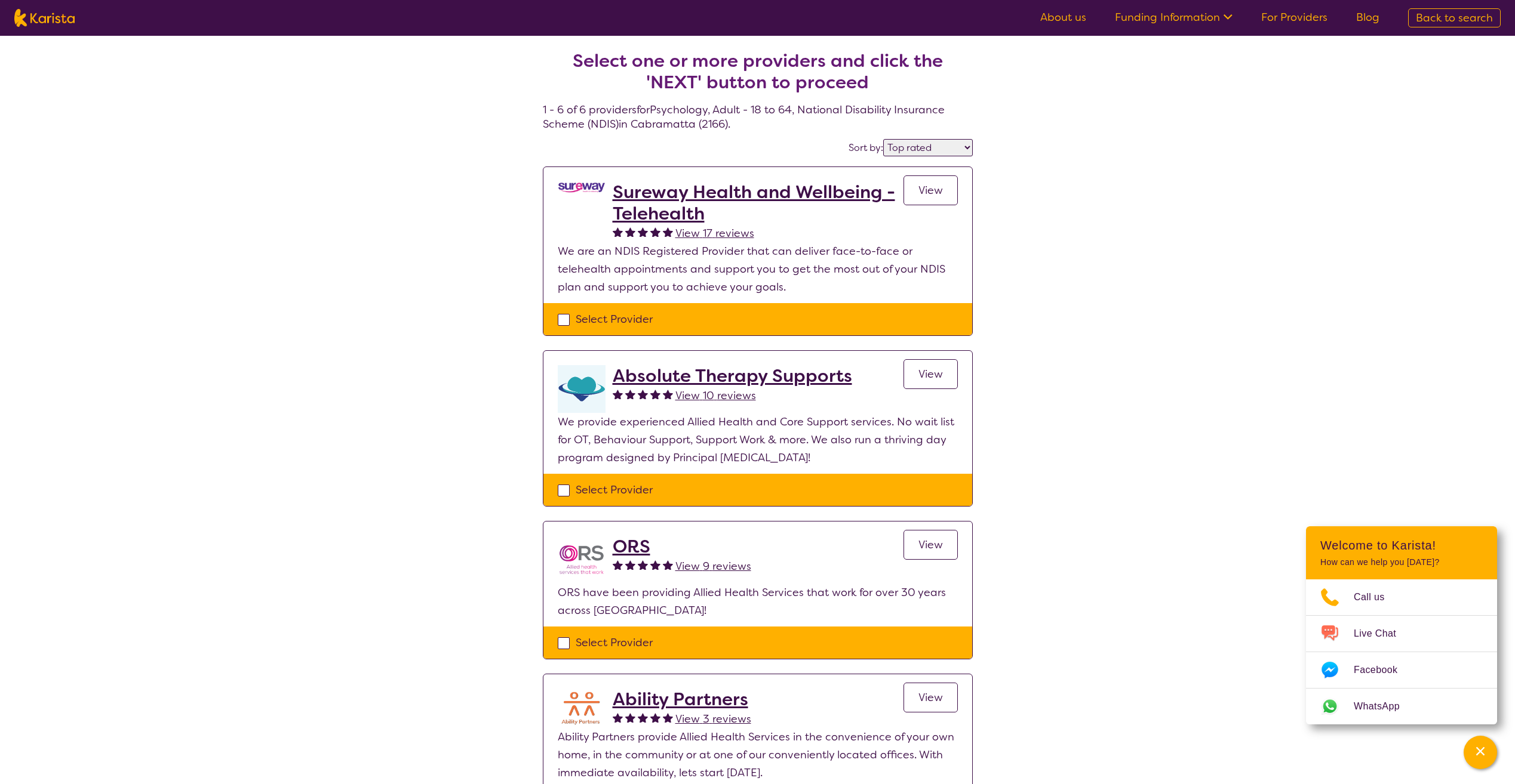
click at [783, 194] on h2 "Sureway Health and Wellbeing - Telehealth" at bounding box center [758, 203] width 291 height 43
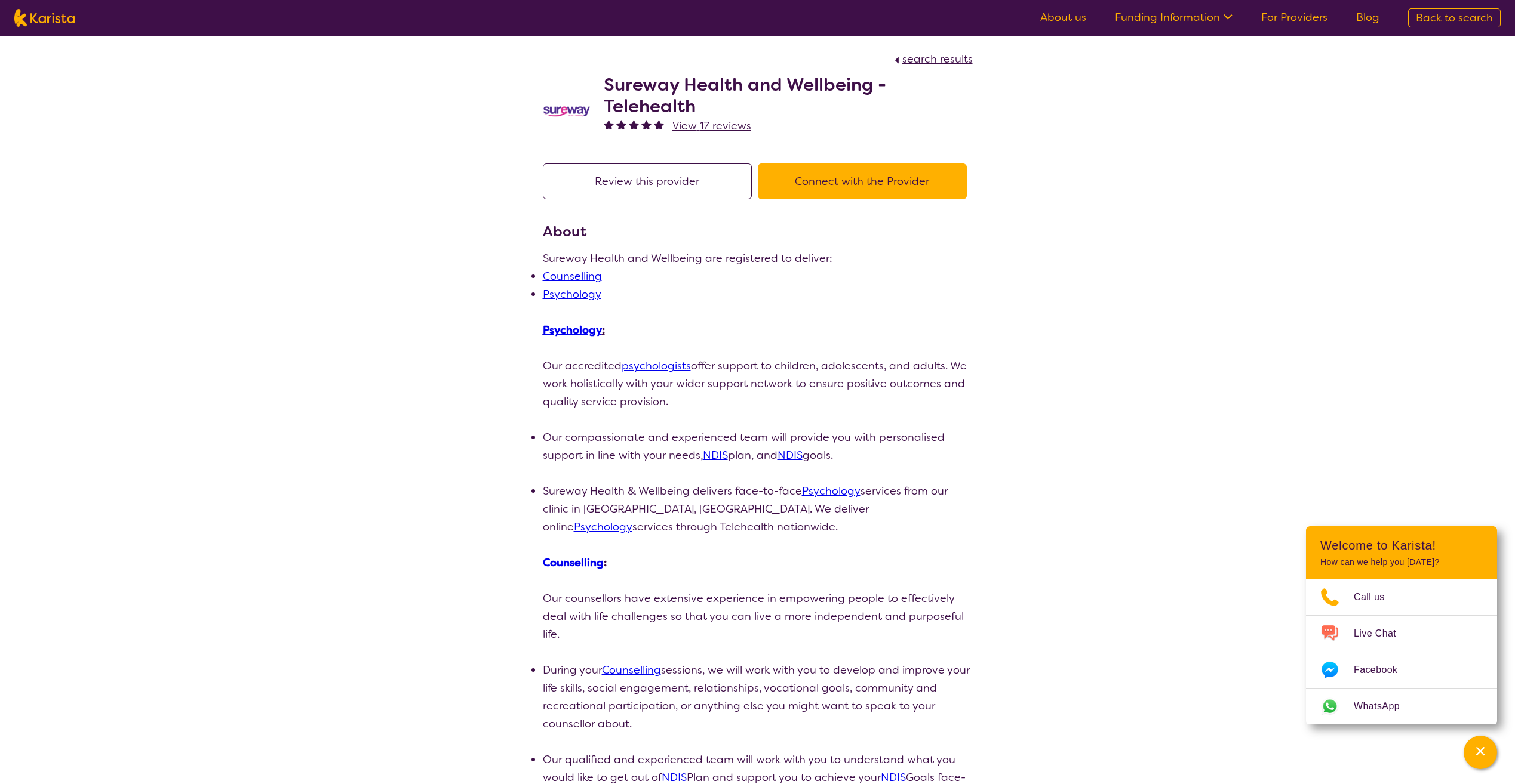
click at [934, 175] on button "Connect with the Provider" at bounding box center [861, 182] width 209 height 36
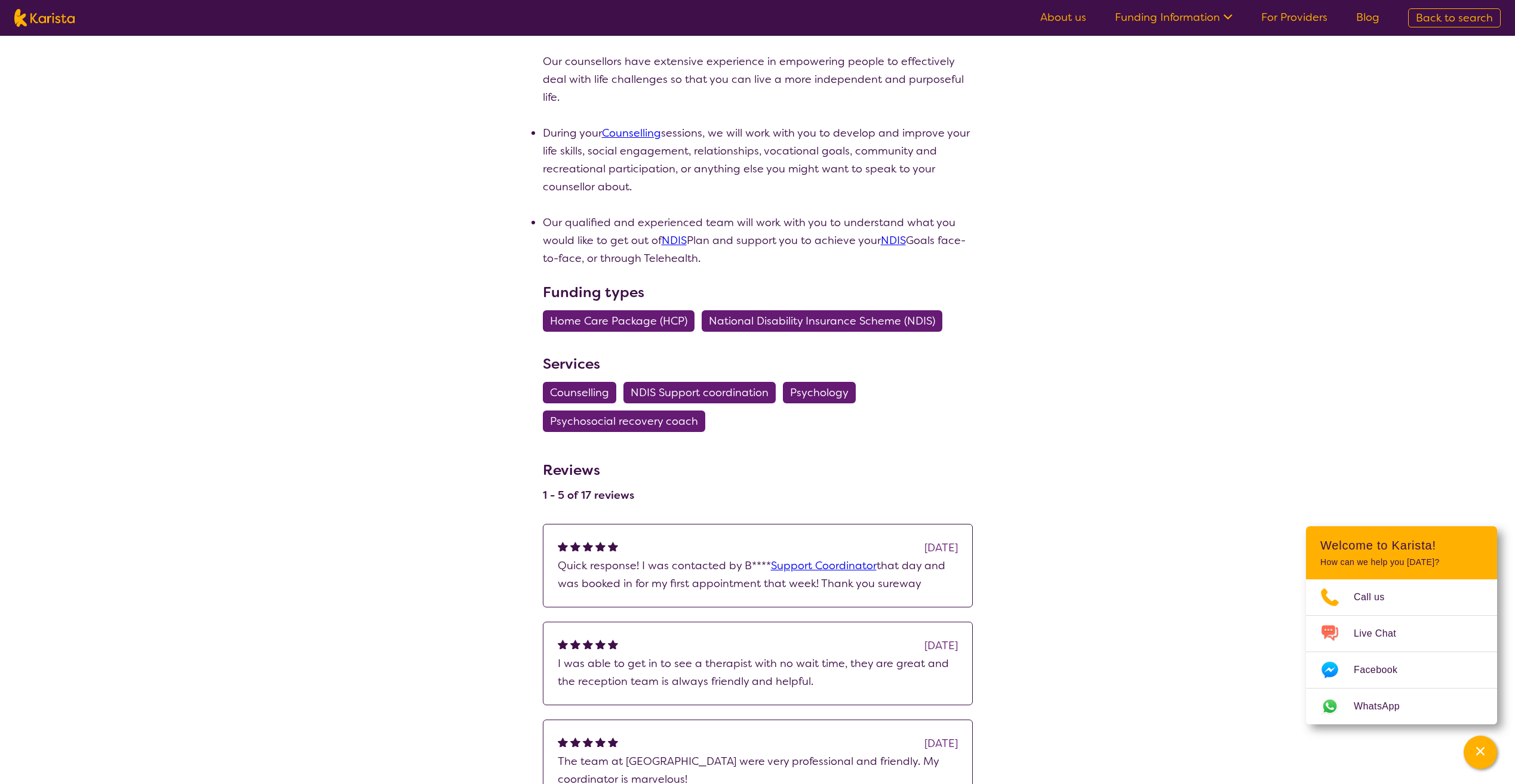
scroll to position [597, 0]
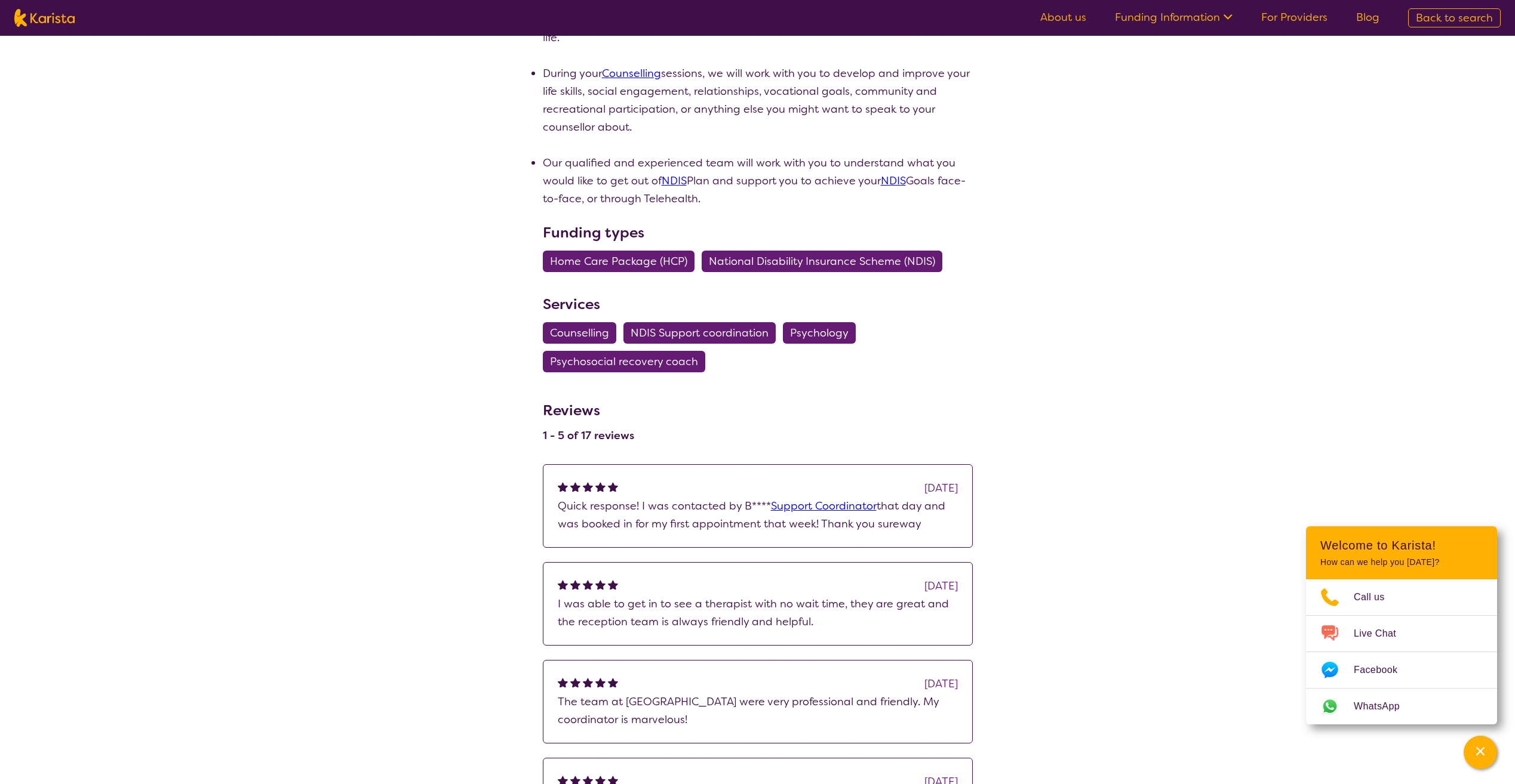
click at [820, 260] on span "National Disability Insurance Scheme (NDIS)" at bounding box center [822, 261] width 227 height 21
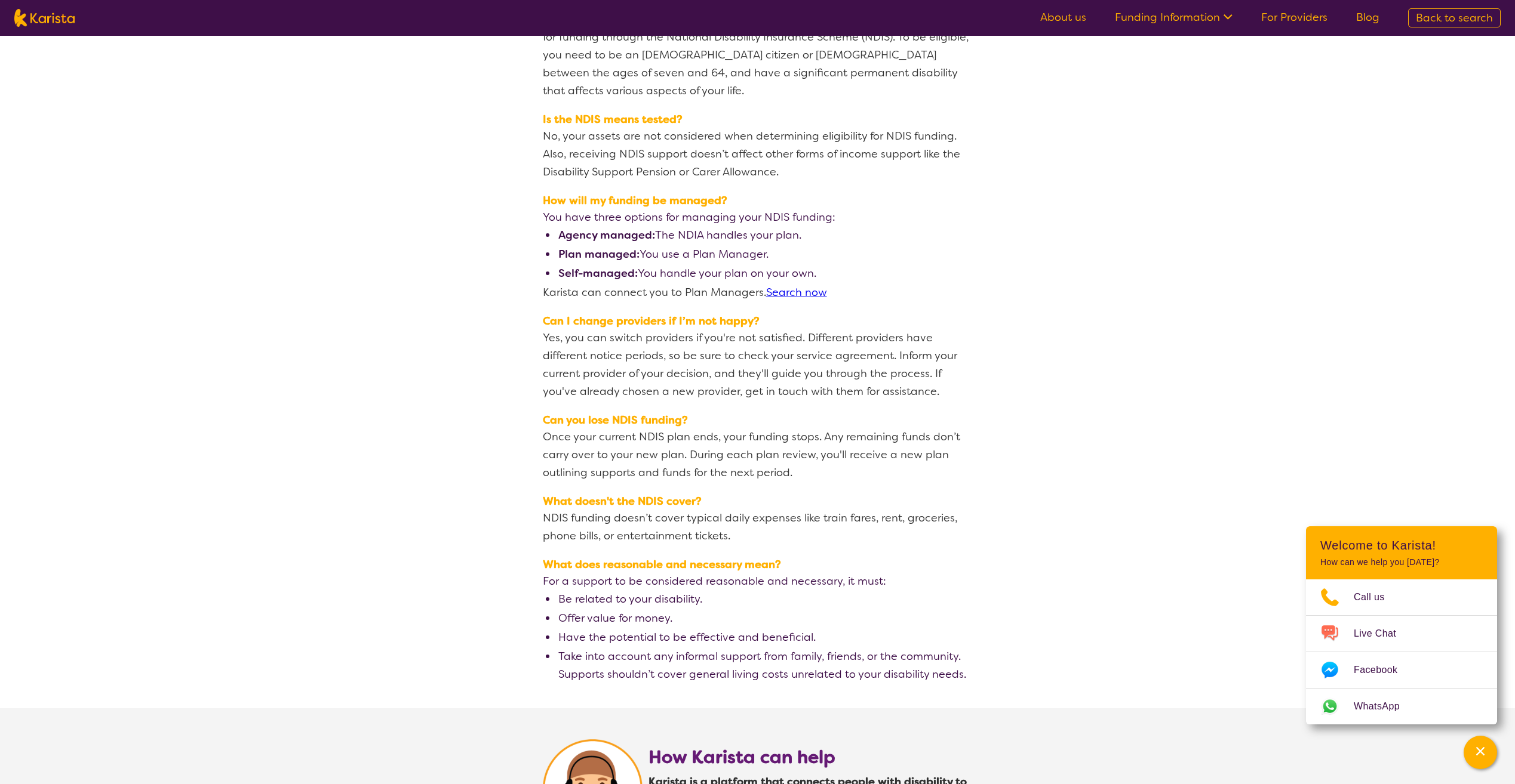
scroll to position [1552, 0]
click at [1336, 598] on icon "Choose channel" at bounding box center [1330, 597] width 47 height 19
